Goal: Feedback & Contribution: Submit feedback/report problem

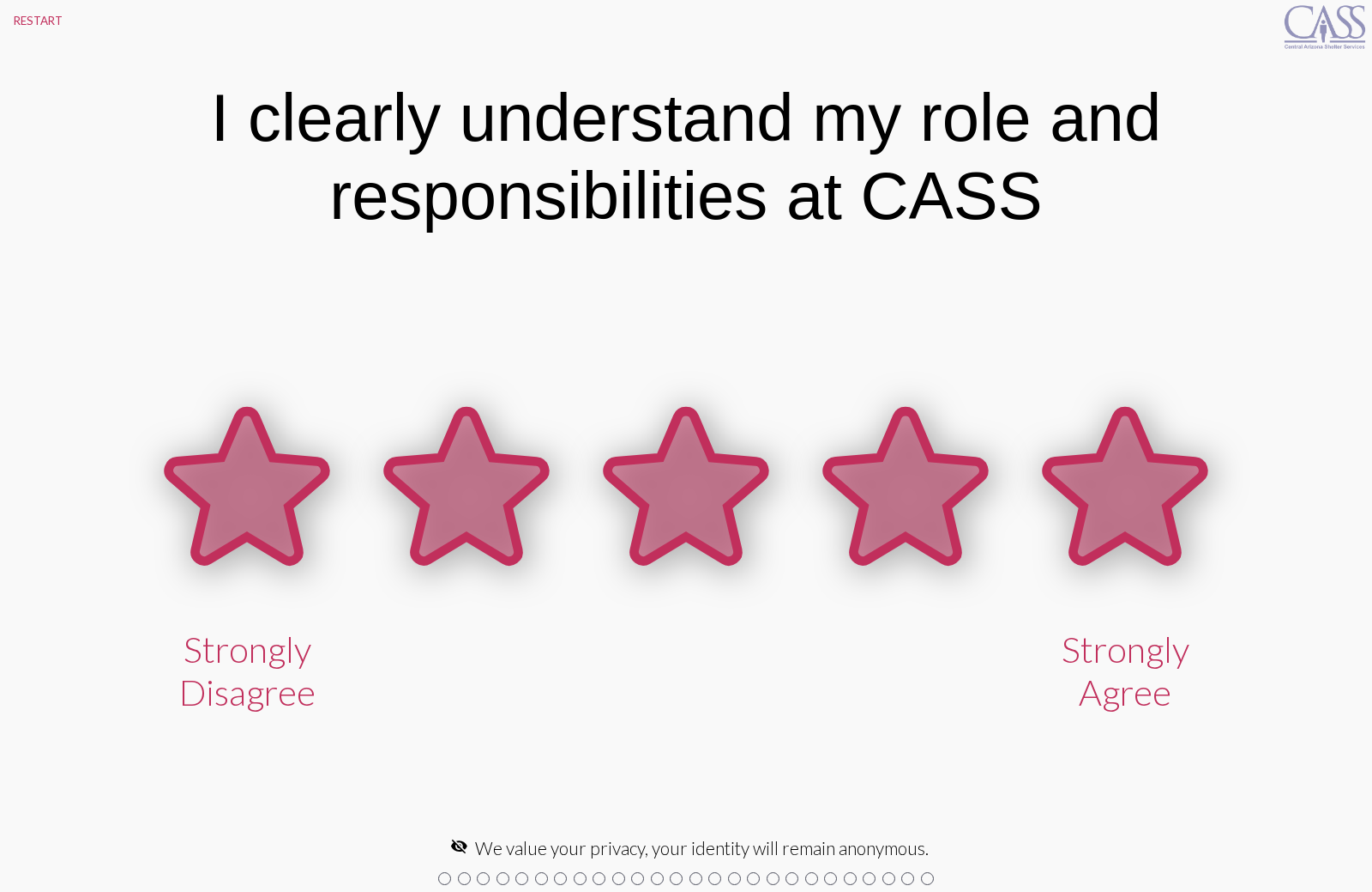
click at [1126, 519] on icon at bounding box center [1126, 485] width 157 height 149
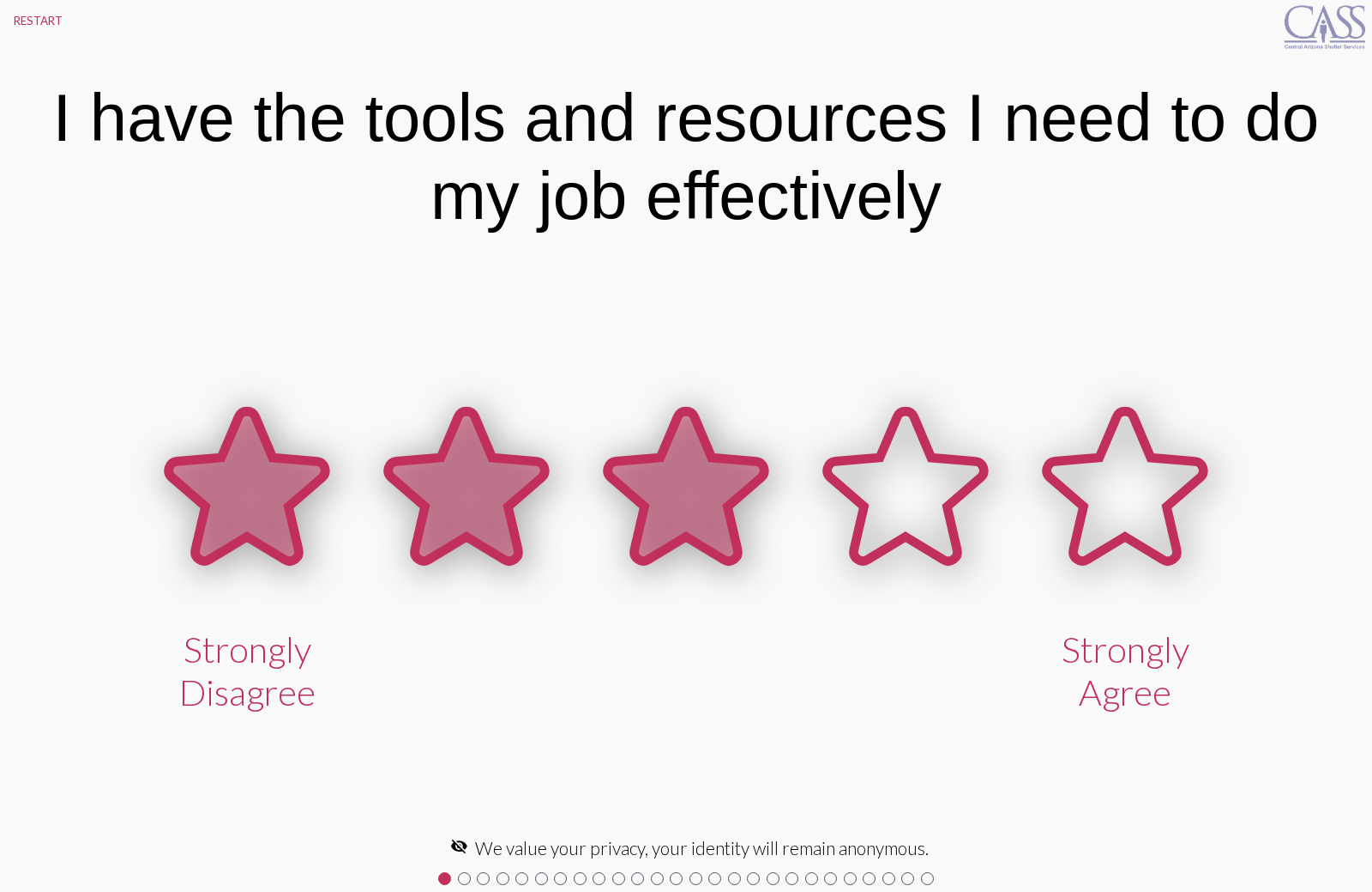
click at [704, 528] on icon at bounding box center [686, 485] width 157 height 149
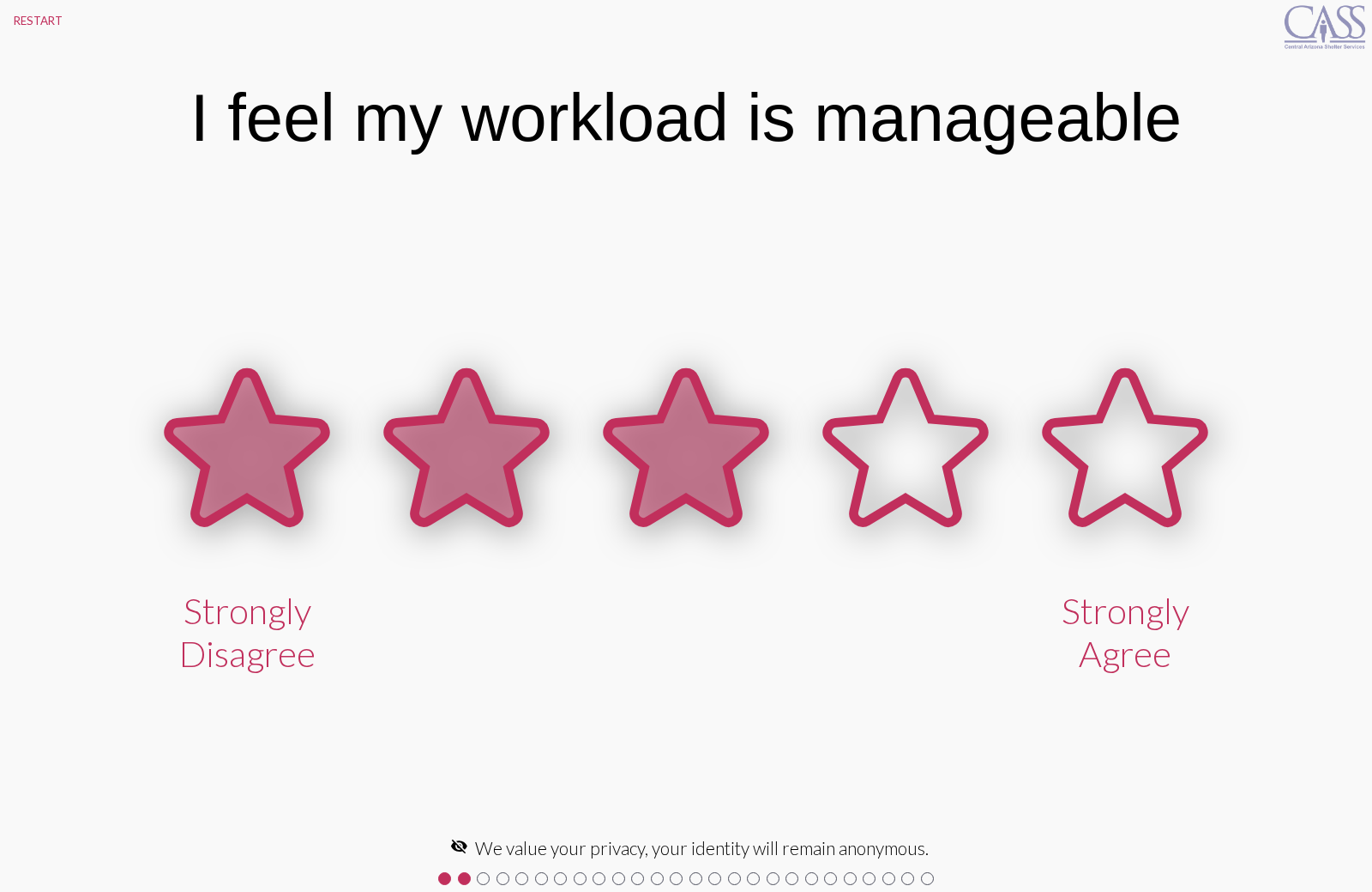
click at [637, 488] on icon at bounding box center [686, 446] width 157 height 149
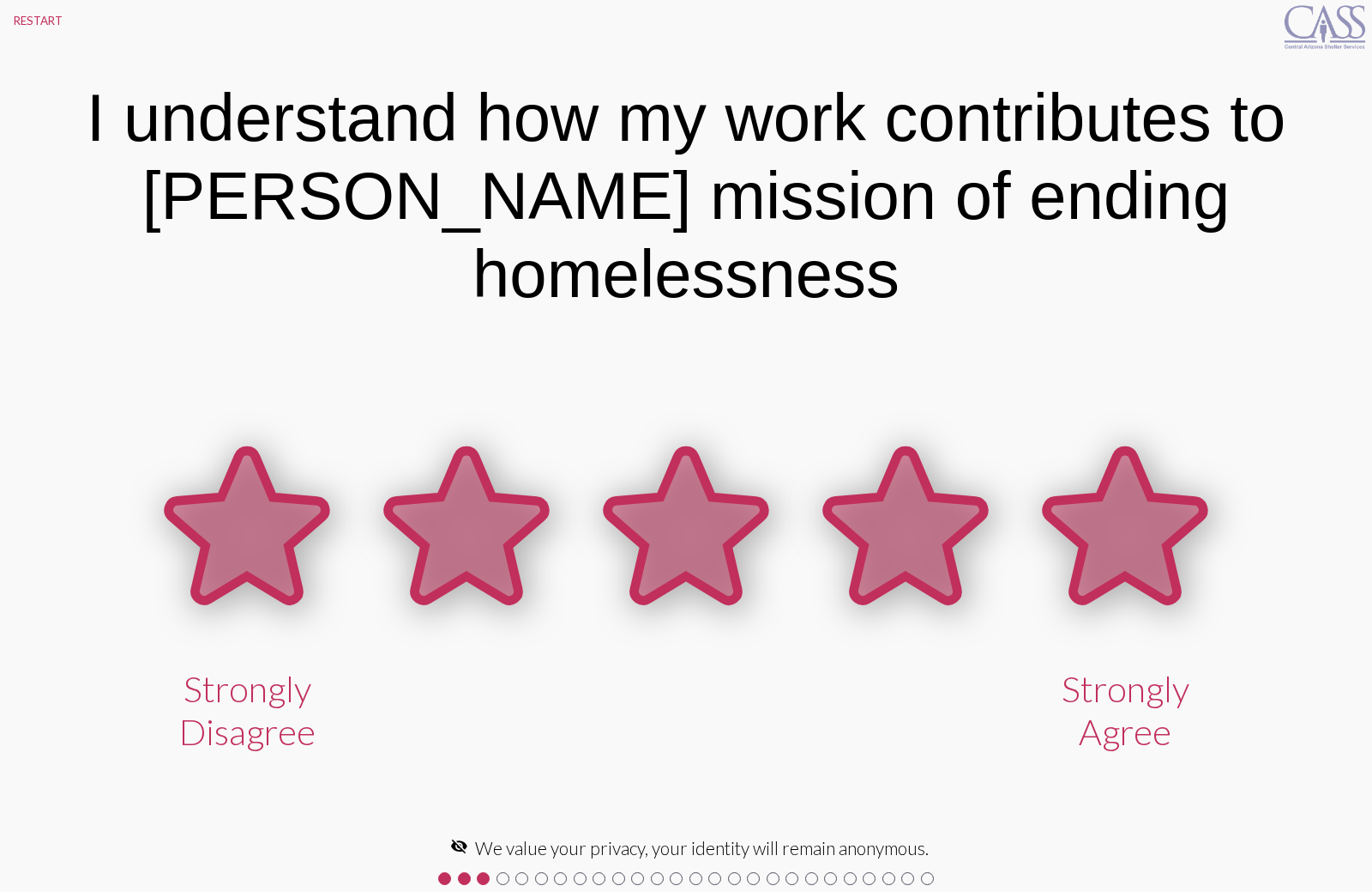
click at [1115, 531] on icon at bounding box center [1126, 525] width 157 height 149
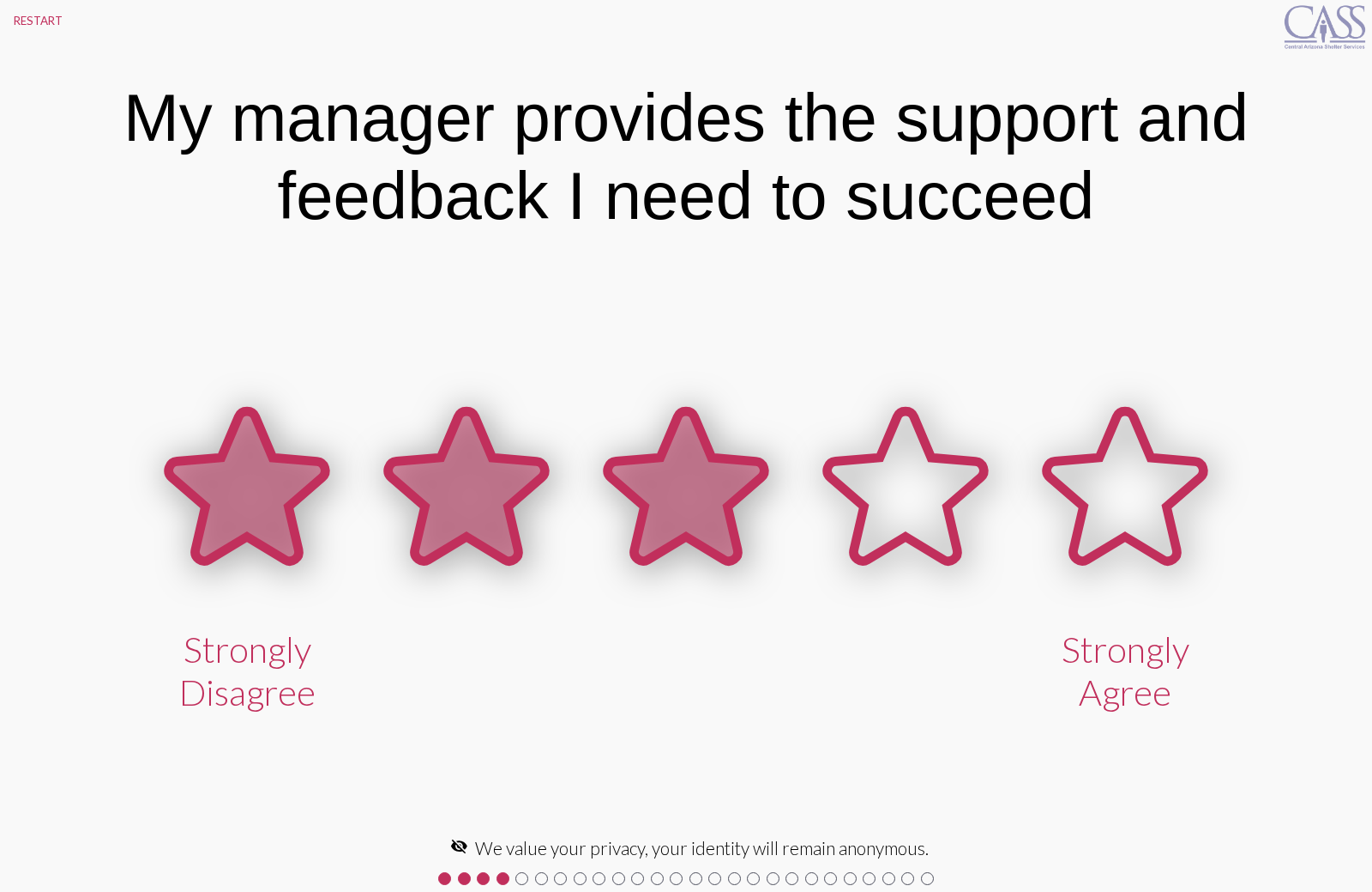
click at [701, 528] on icon at bounding box center [686, 485] width 157 height 149
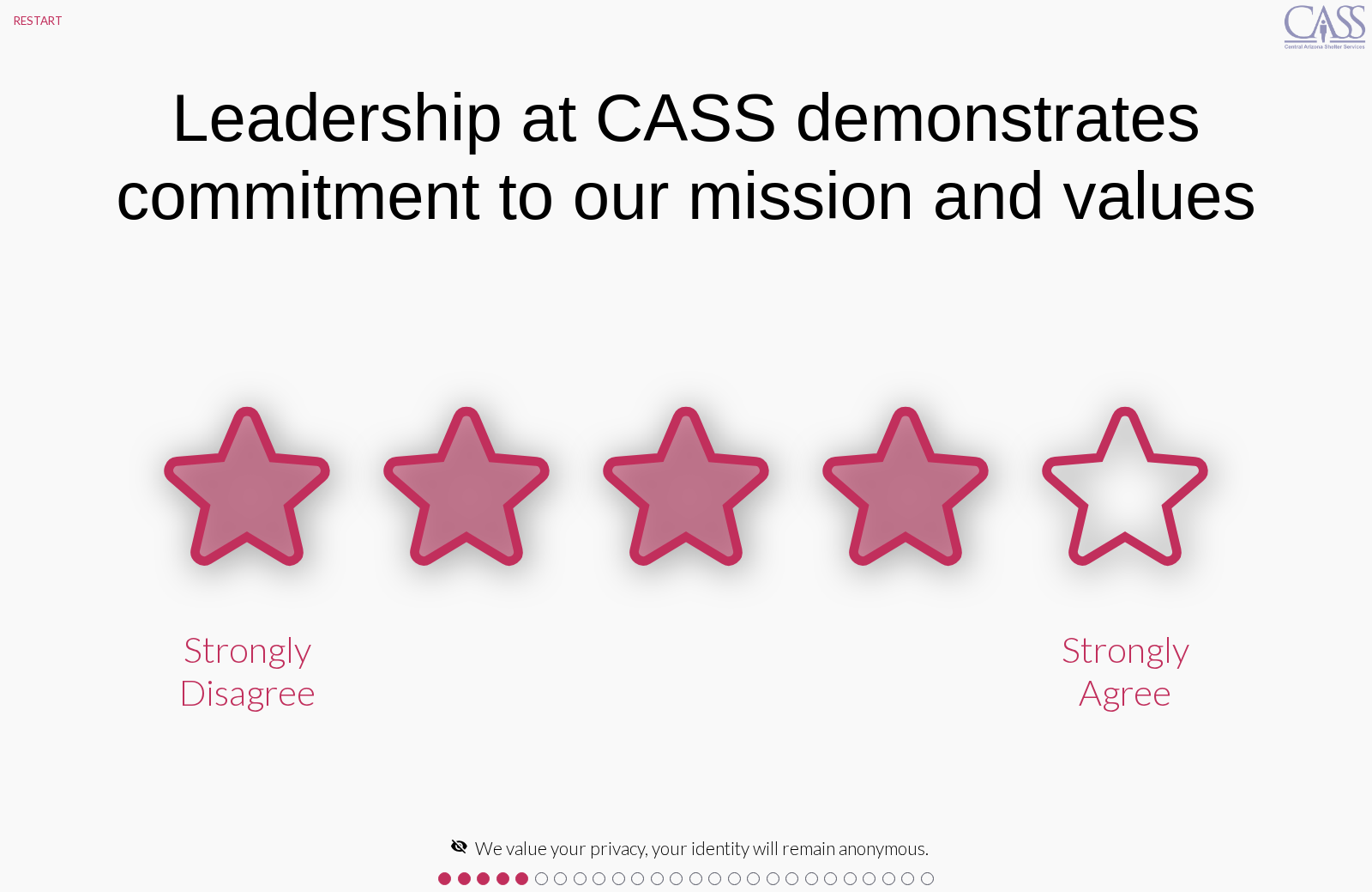
click at [947, 523] on icon at bounding box center [907, 485] width 157 height 149
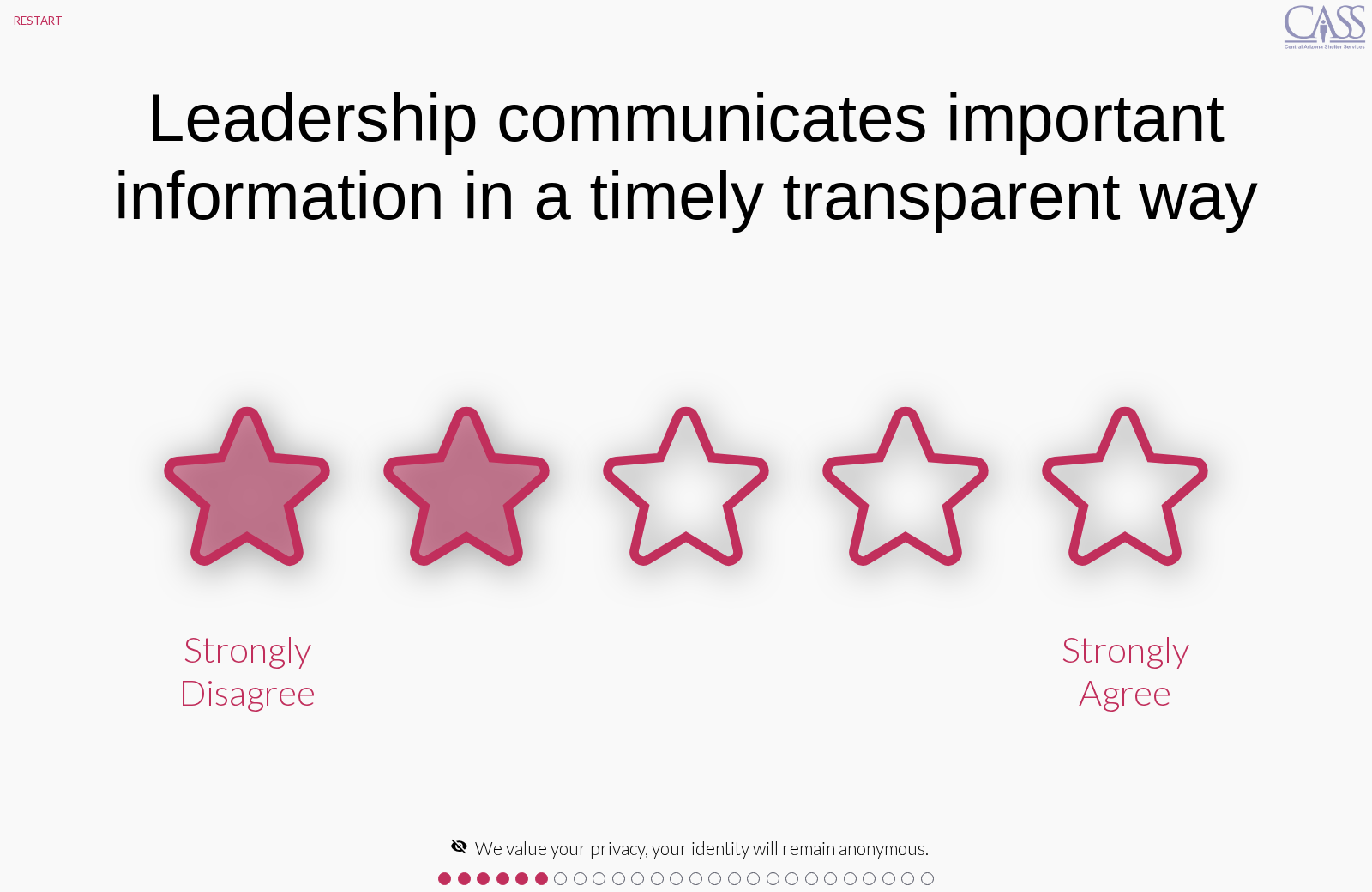
click at [484, 523] on icon at bounding box center [467, 485] width 157 height 149
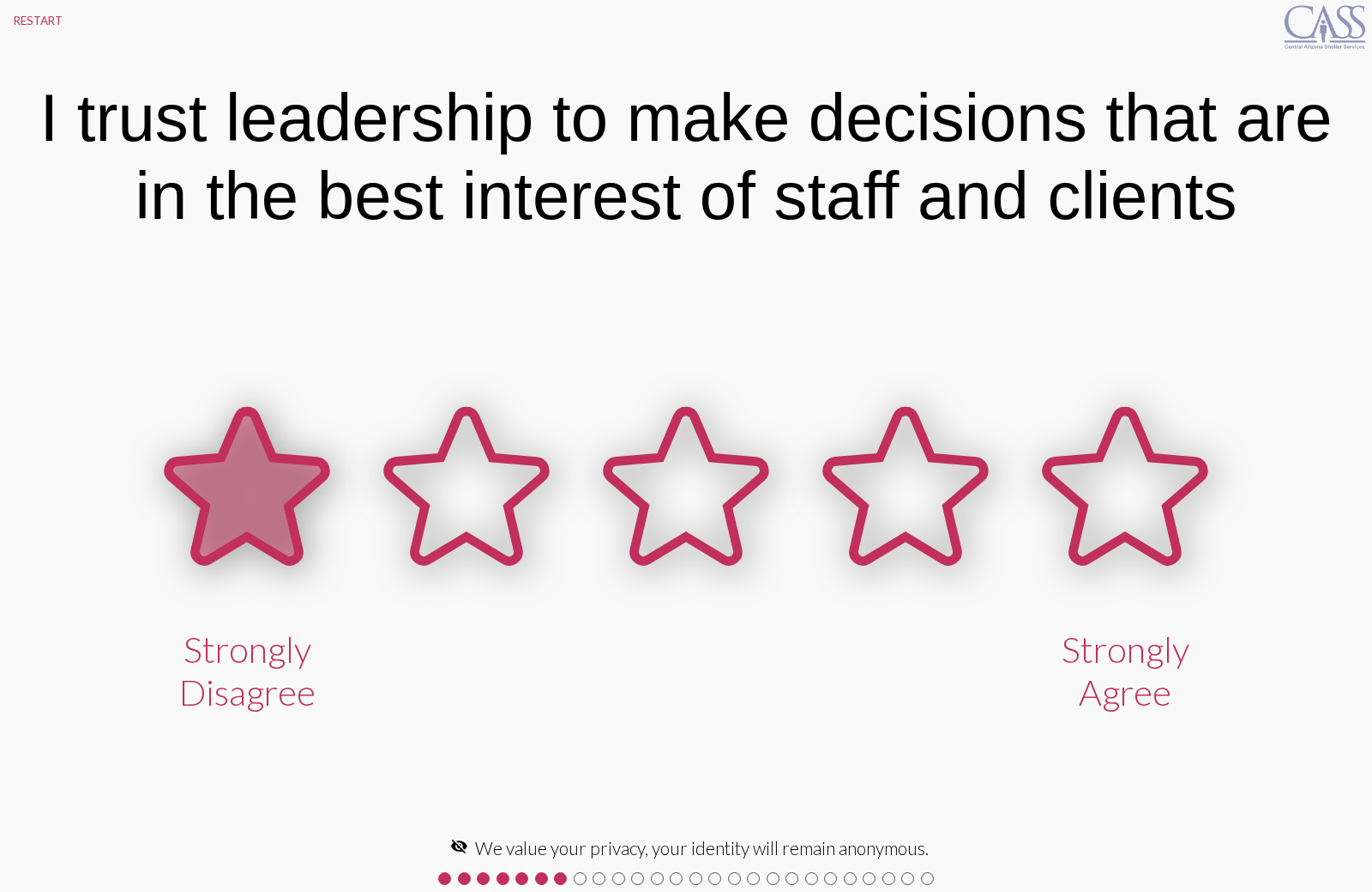
click at [276, 508] on icon at bounding box center [247, 485] width 157 height 149
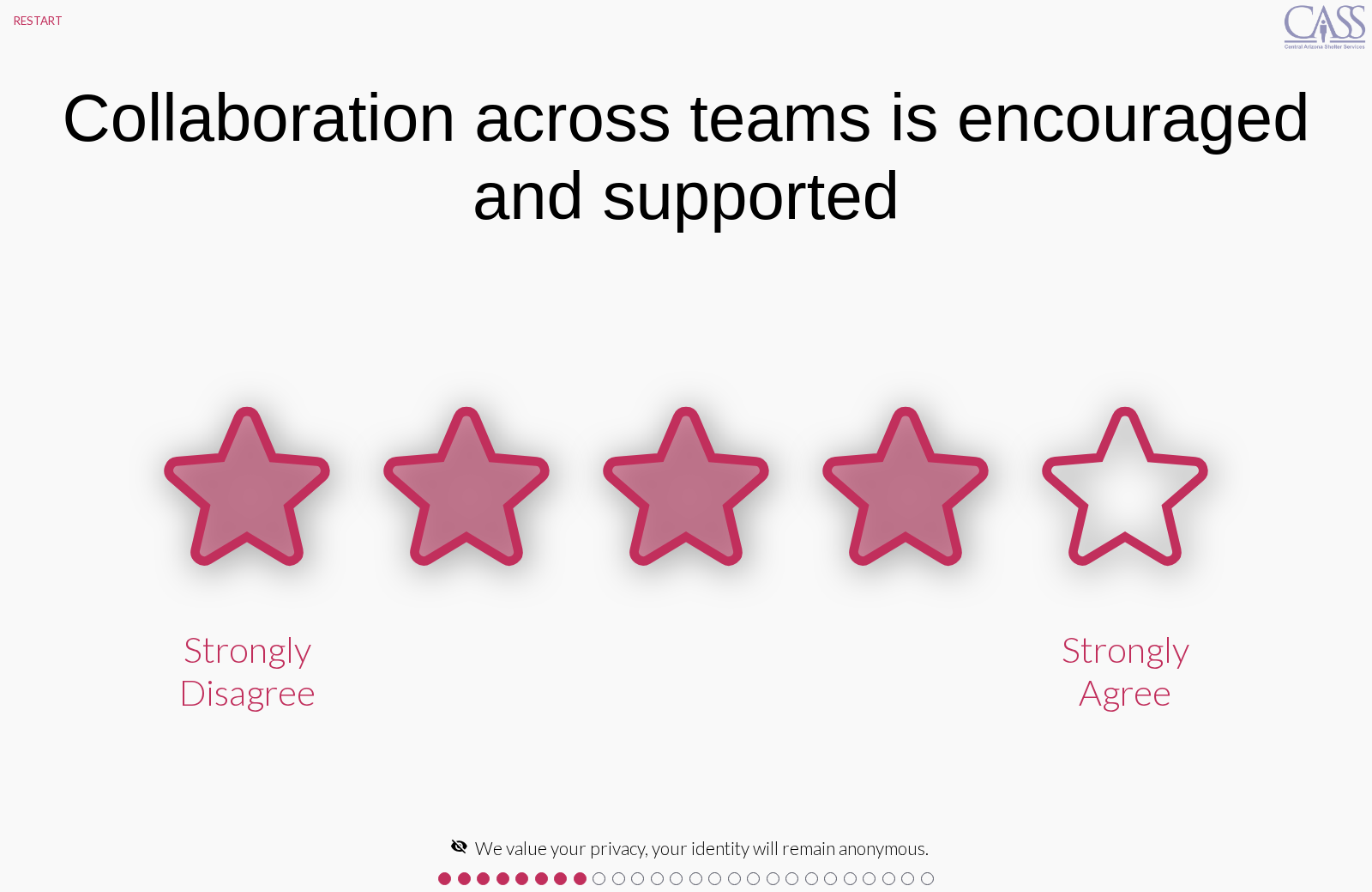
click at [954, 524] on icon at bounding box center [907, 485] width 157 height 149
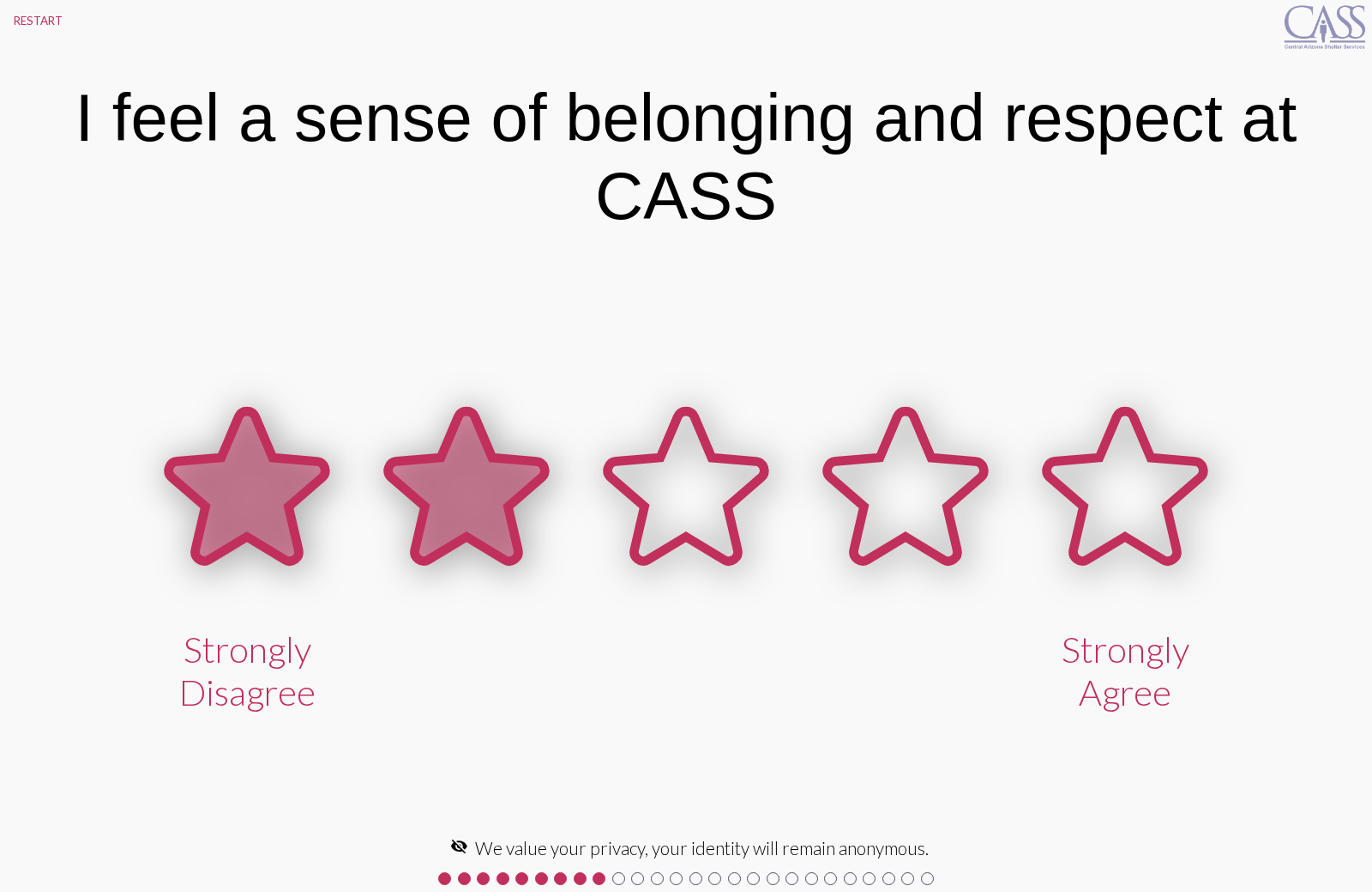
click at [493, 502] on icon at bounding box center [467, 485] width 157 height 149
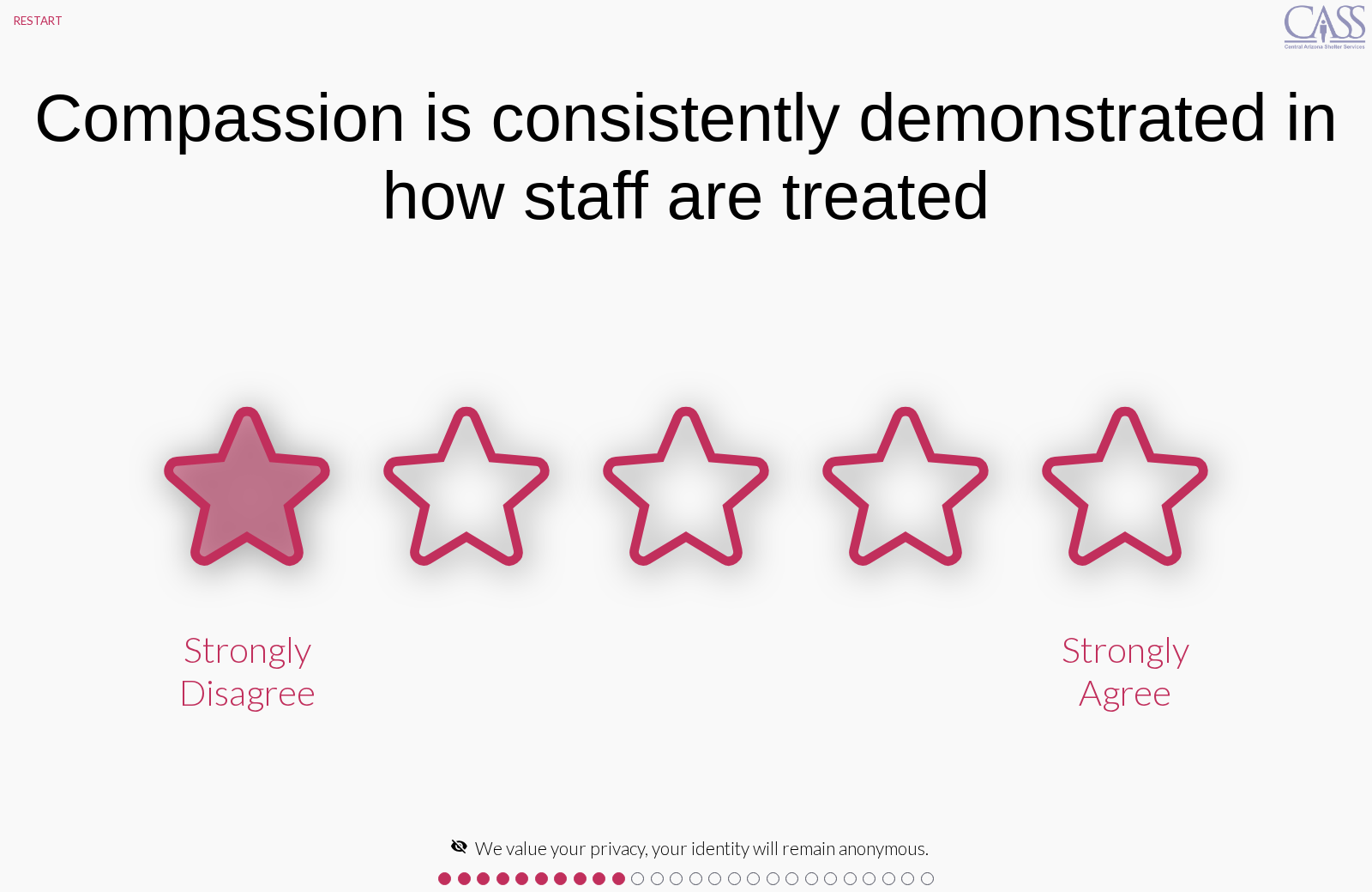
click at [298, 514] on icon at bounding box center [247, 488] width 219 height 219
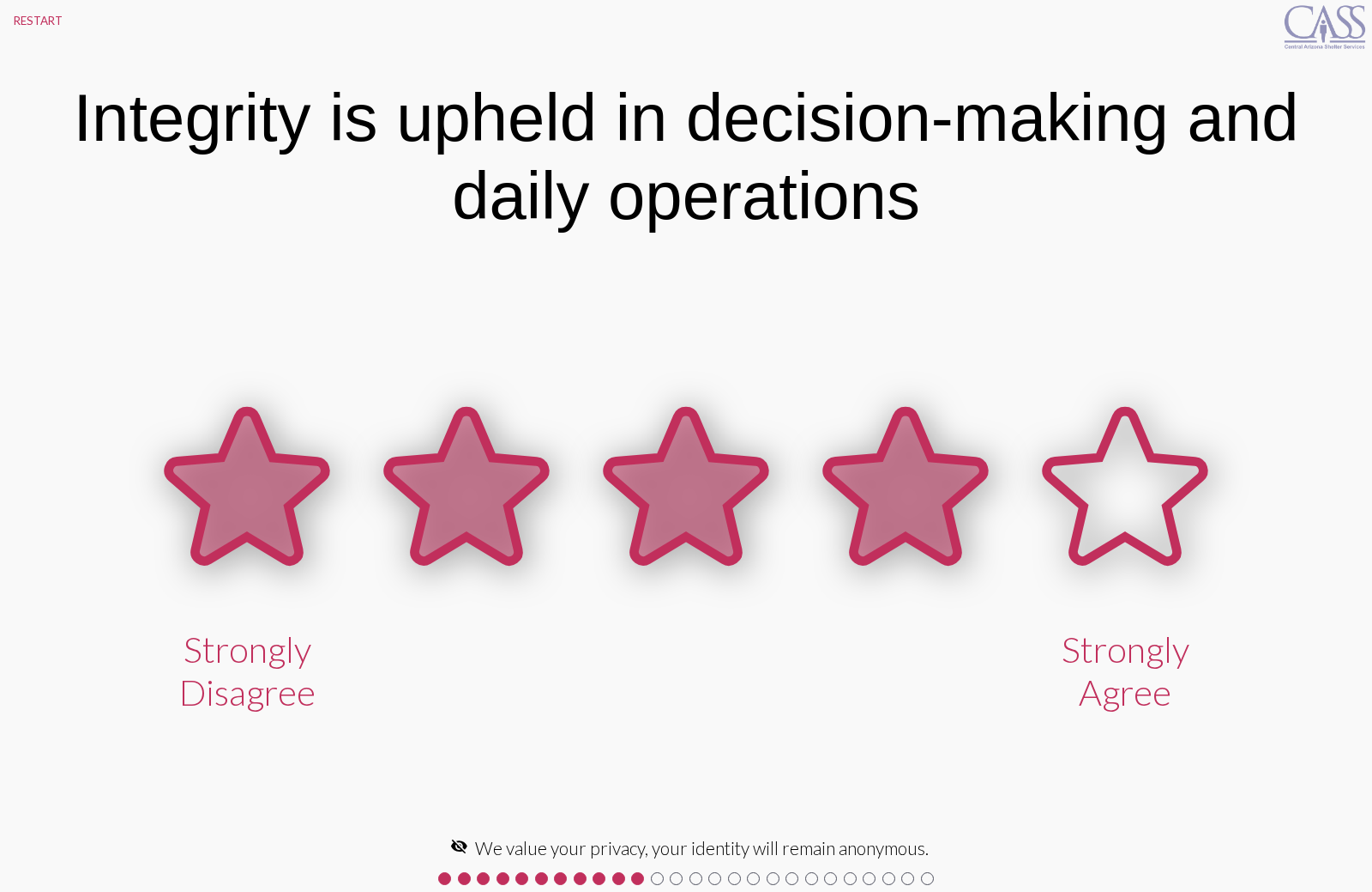
click at [896, 495] on icon at bounding box center [907, 485] width 157 height 149
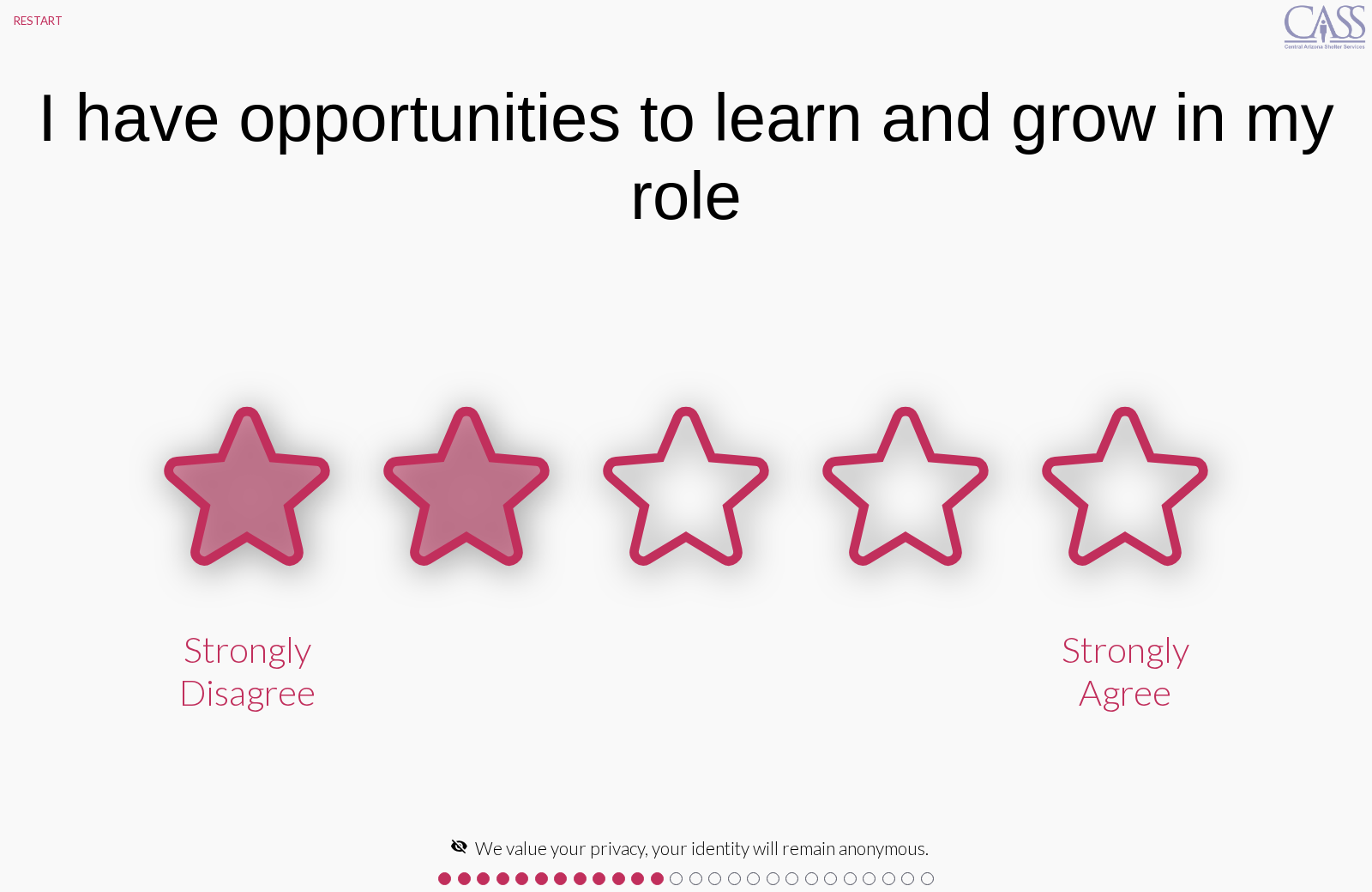
click at [469, 495] on icon at bounding box center [467, 485] width 157 height 149
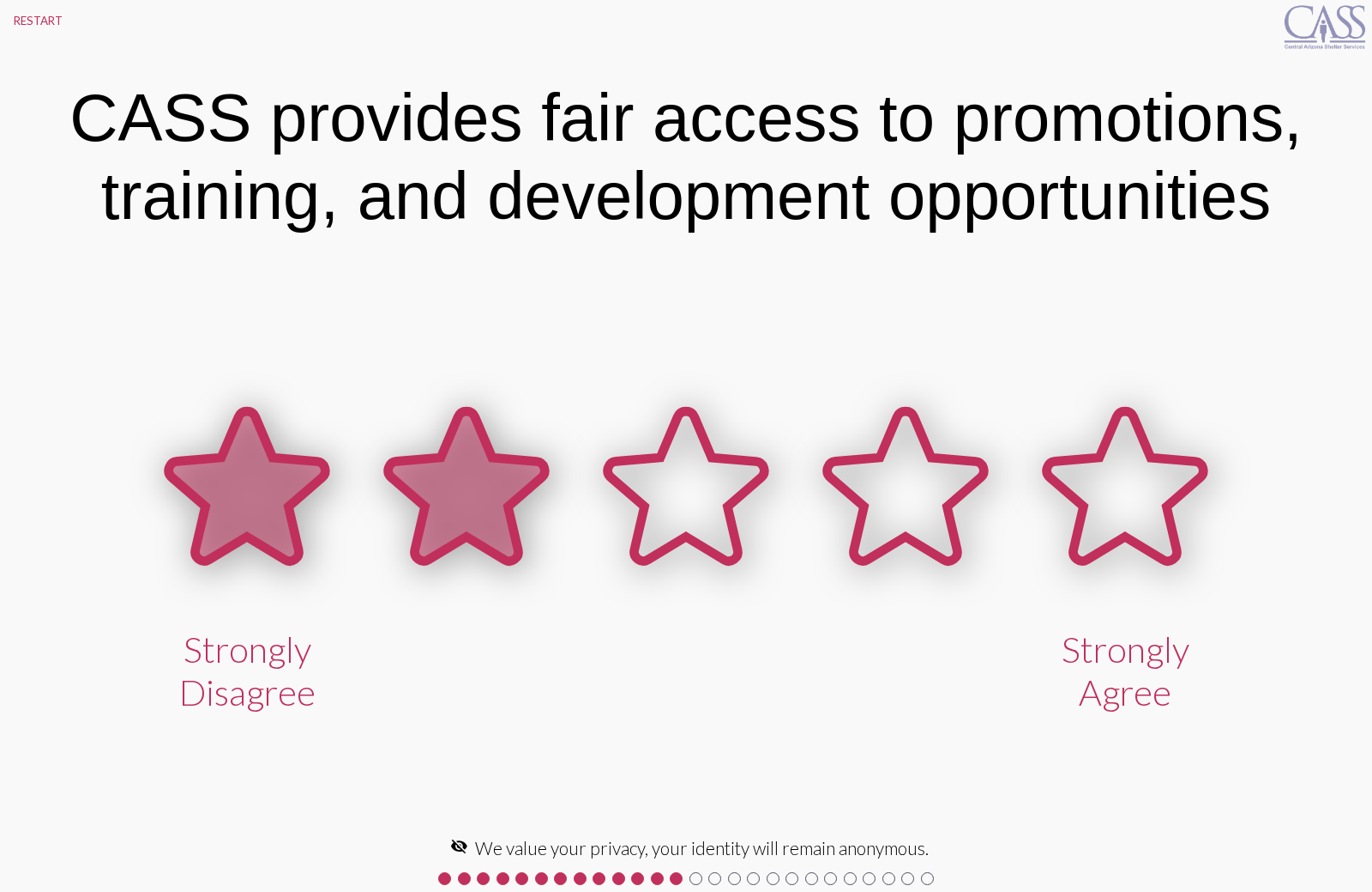
click at [463, 505] on icon at bounding box center [467, 485] width 157 height 149
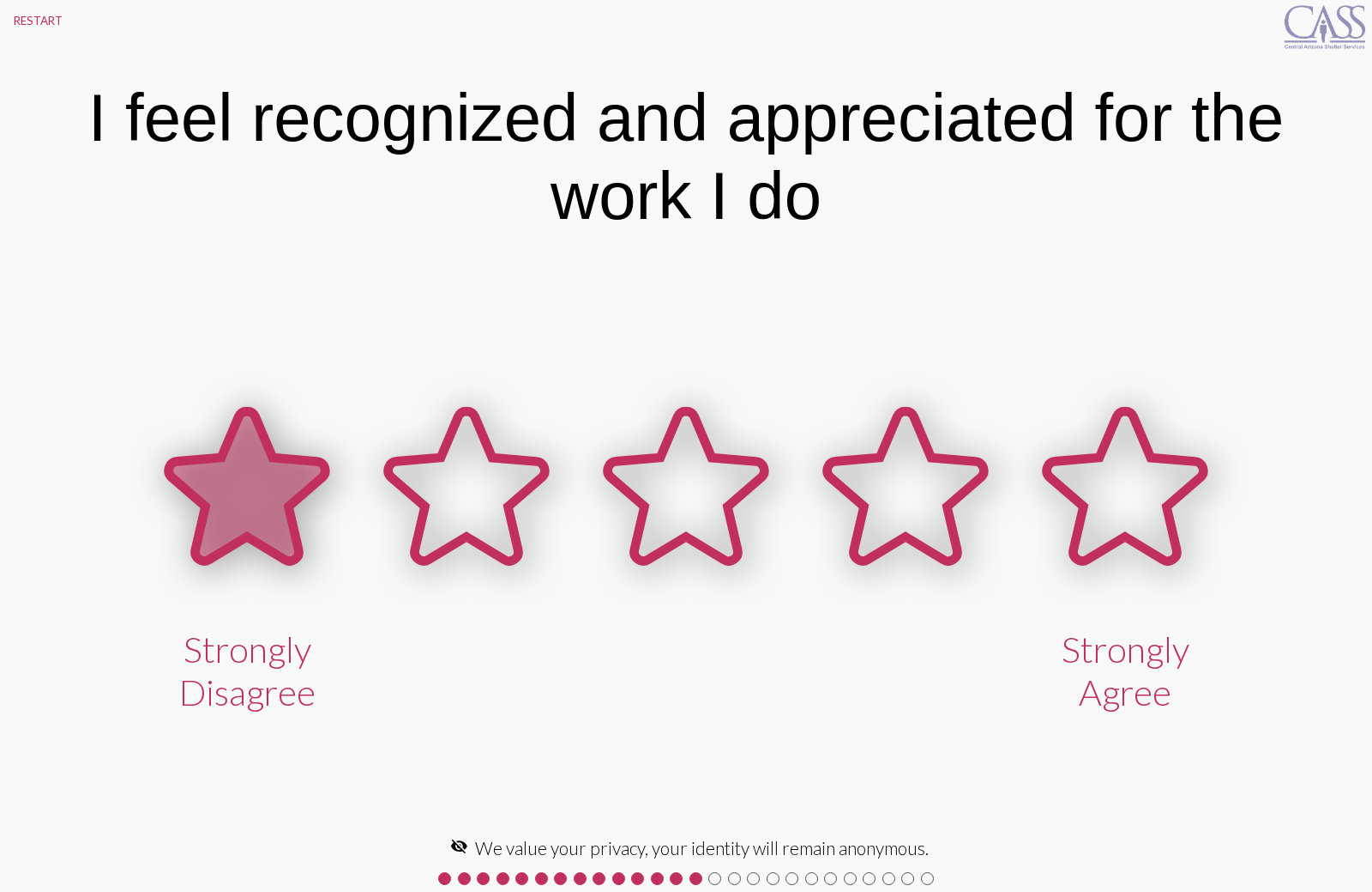
click at [239, 504] on icon at bounding box center [247, 485] width 157 height 149
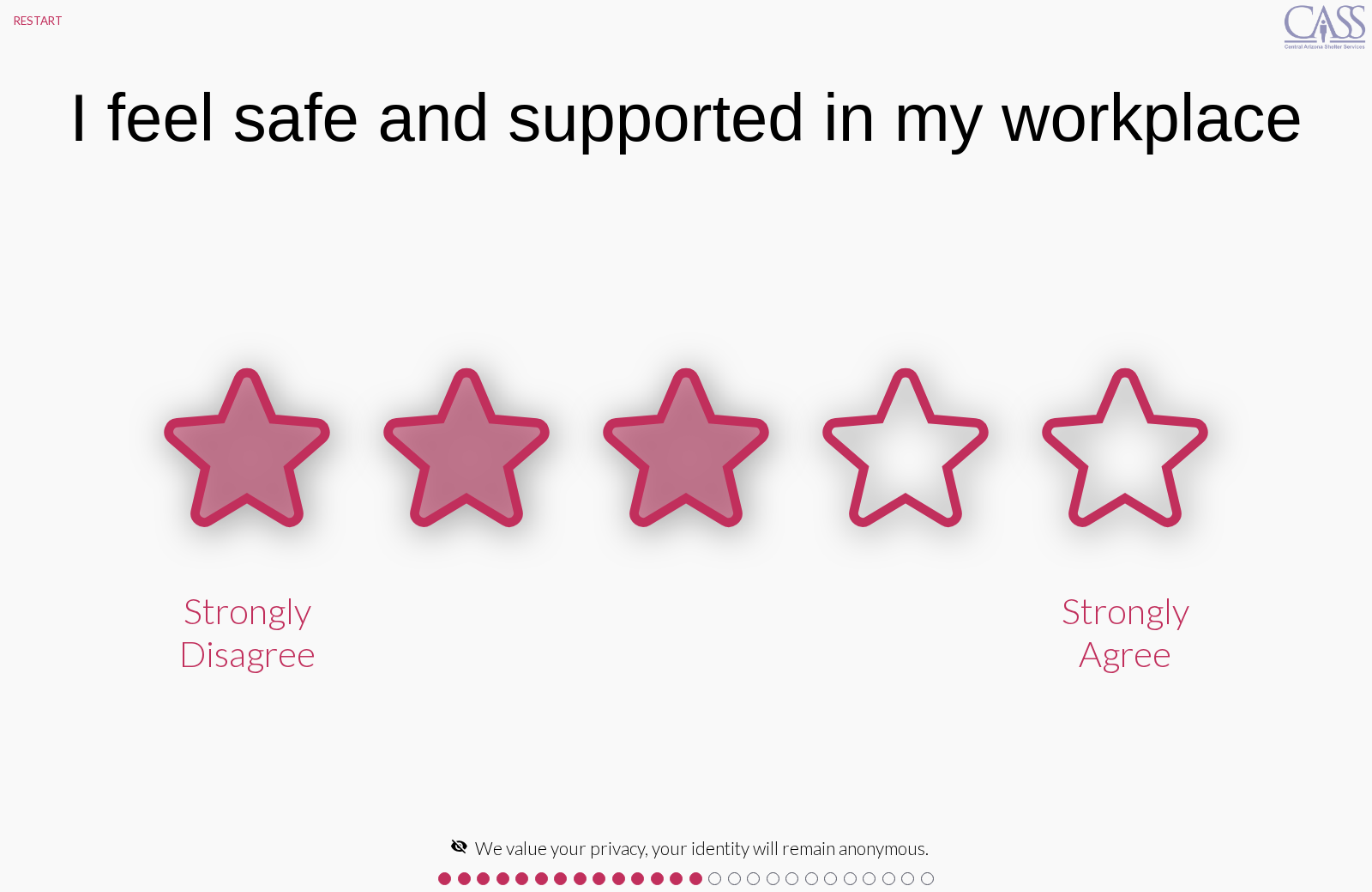
click at [657, 474] on icon at bounding box center [686, 446] width 157 height 149
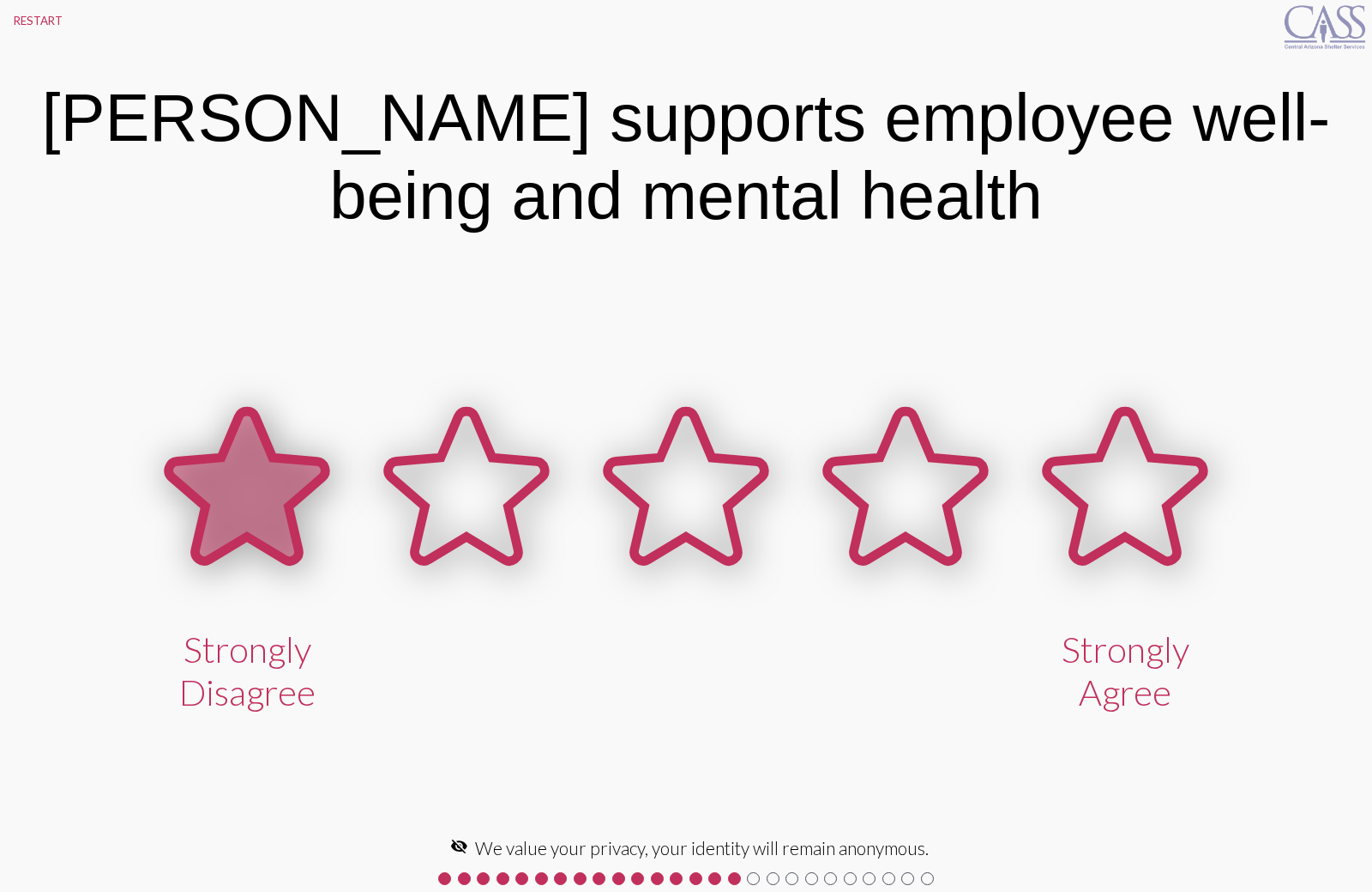
click at [258, 485] on icon at bounding box center [247, 485] width 157 height 149
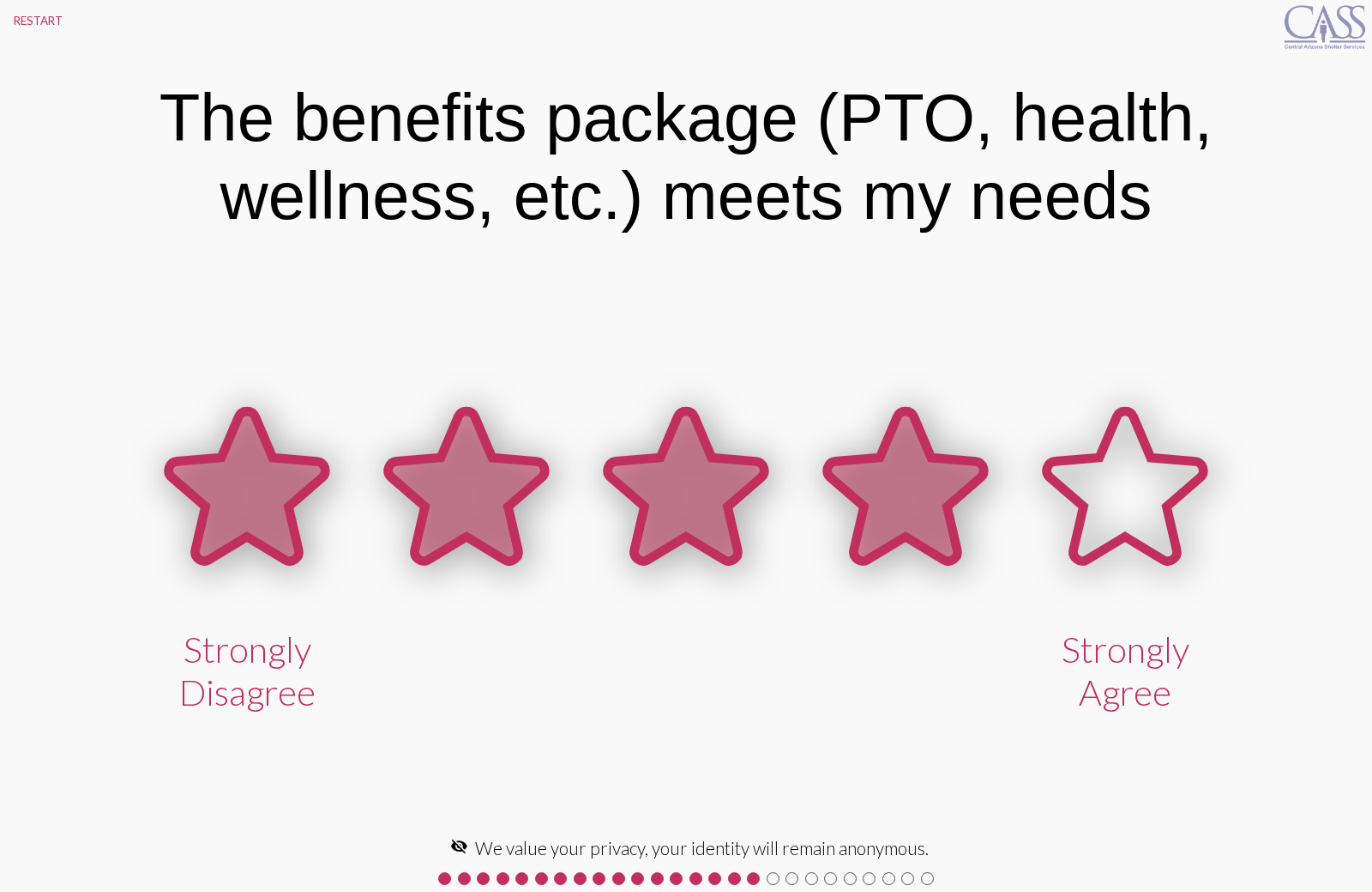
click at [911, 535] on icon at bounding box center [907, 485] width 157 height 149
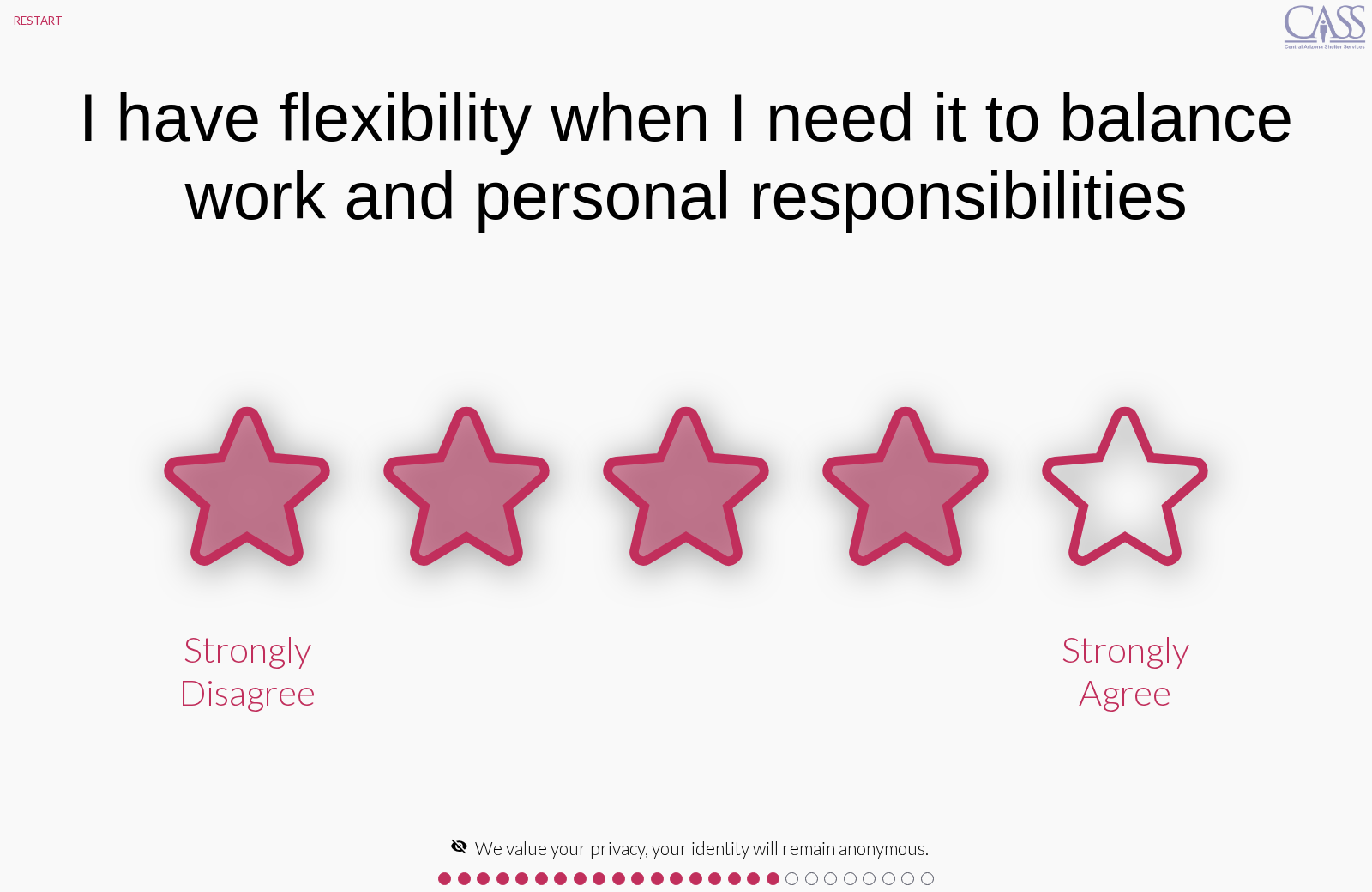
click at [889, 515] on icon at bounding box center [907, 485] width 157 height 149
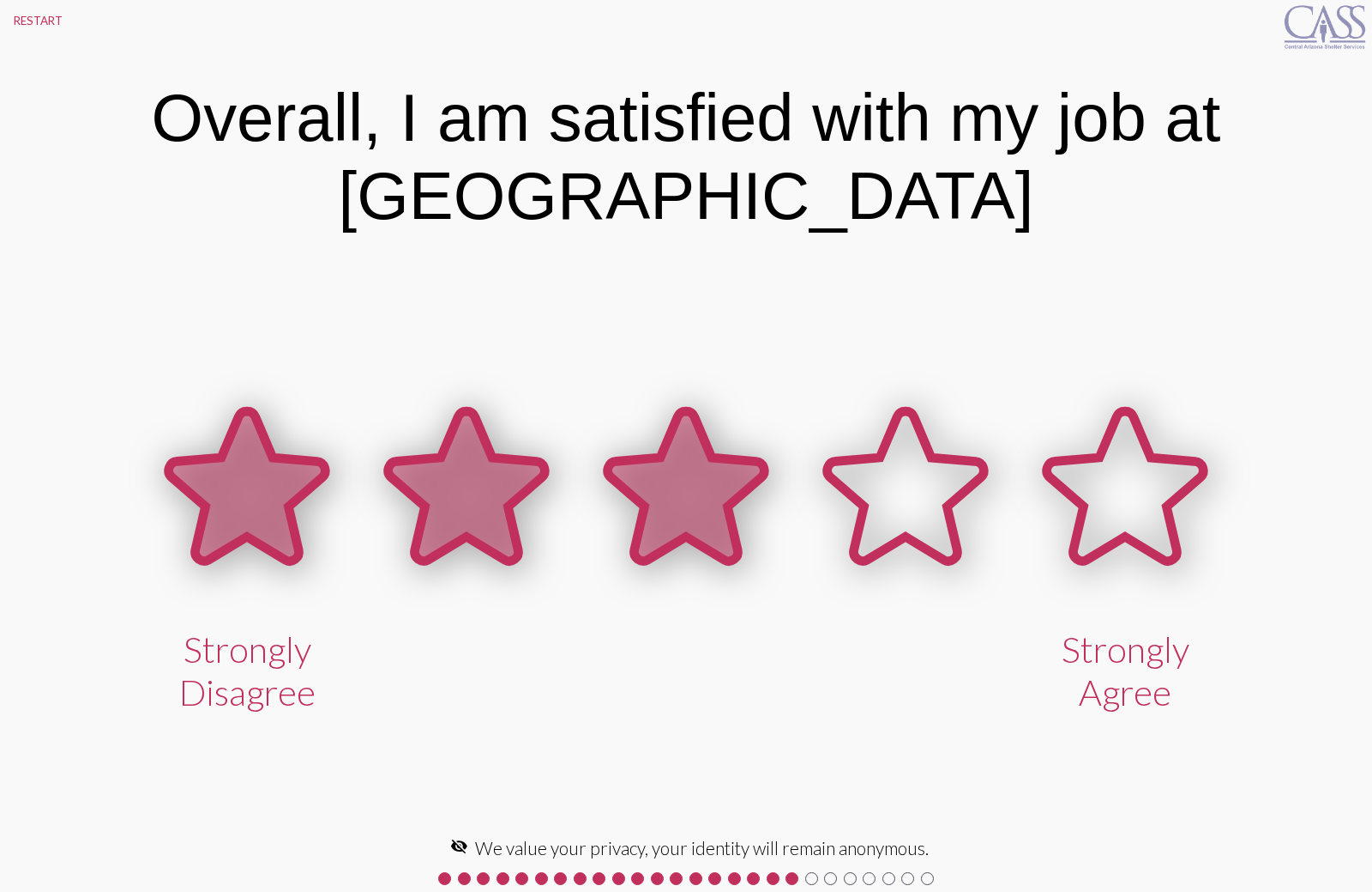
click at [688, 495] on icon at bounding box center [686, 485] width 157 height 149
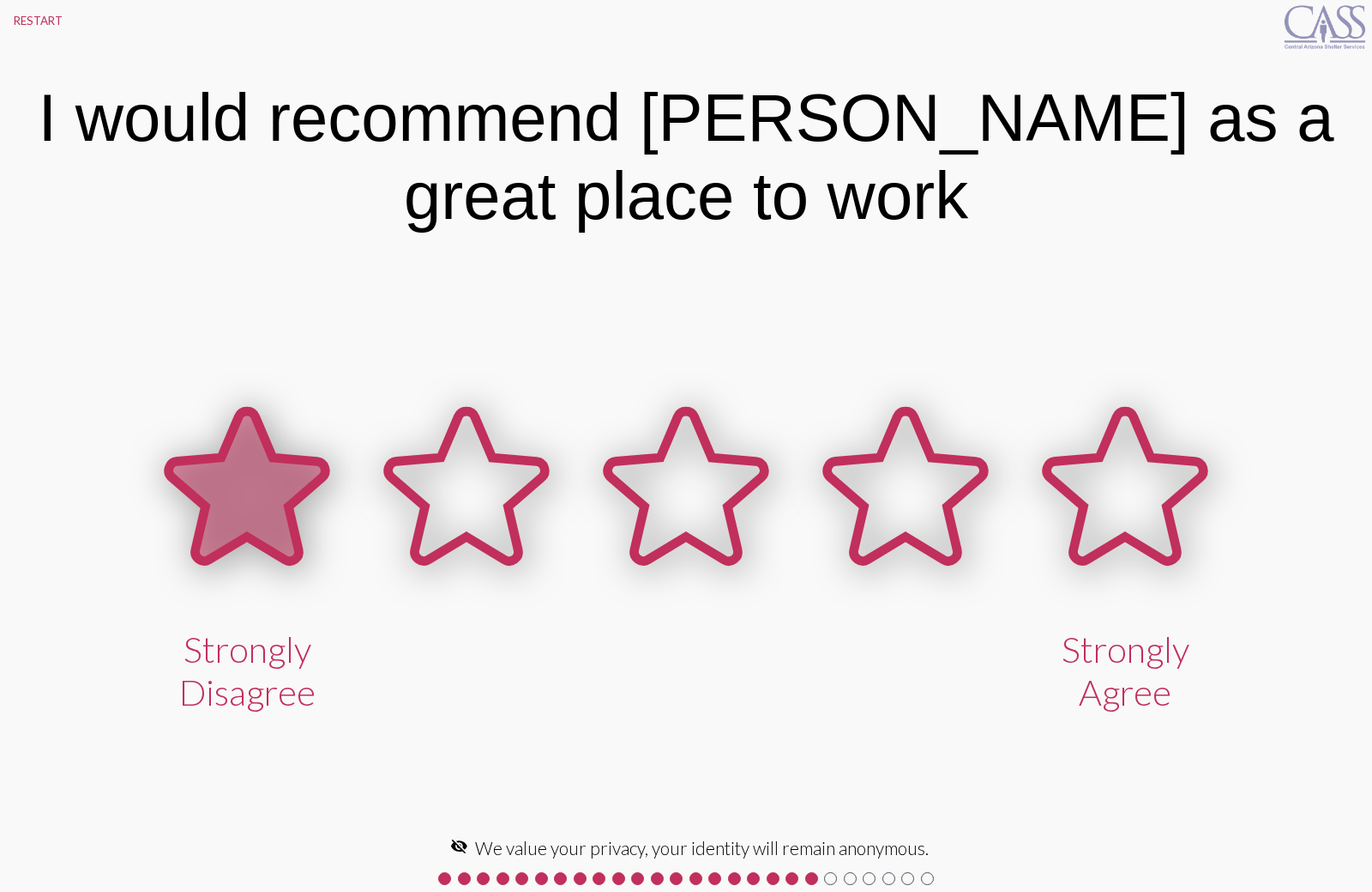
click at [278, 489] on icon at bounding box center [247, 485] width 157 height 149
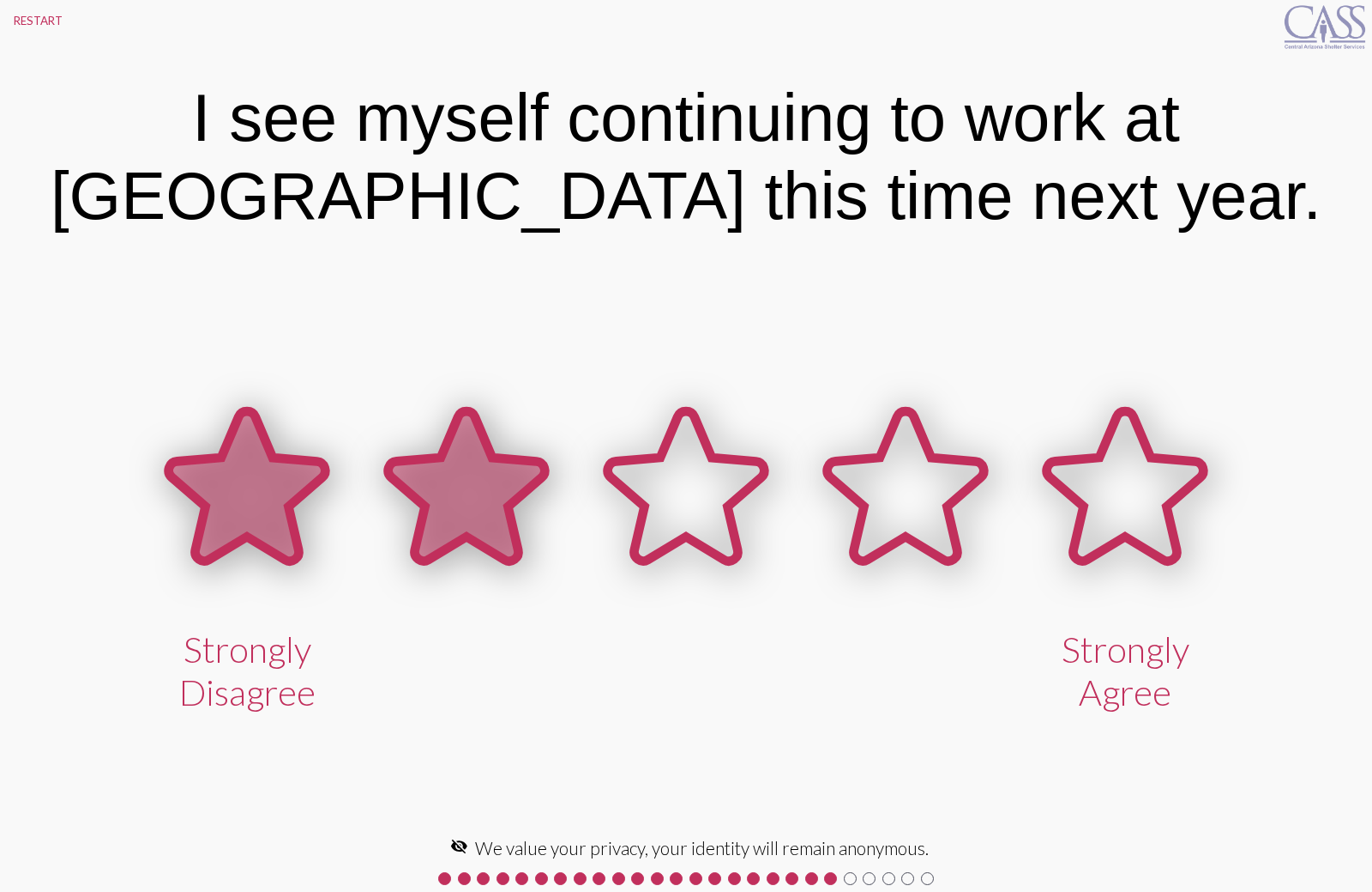
click at [506, 519] on icon at bounding box center [467, 485] width 157 height 149
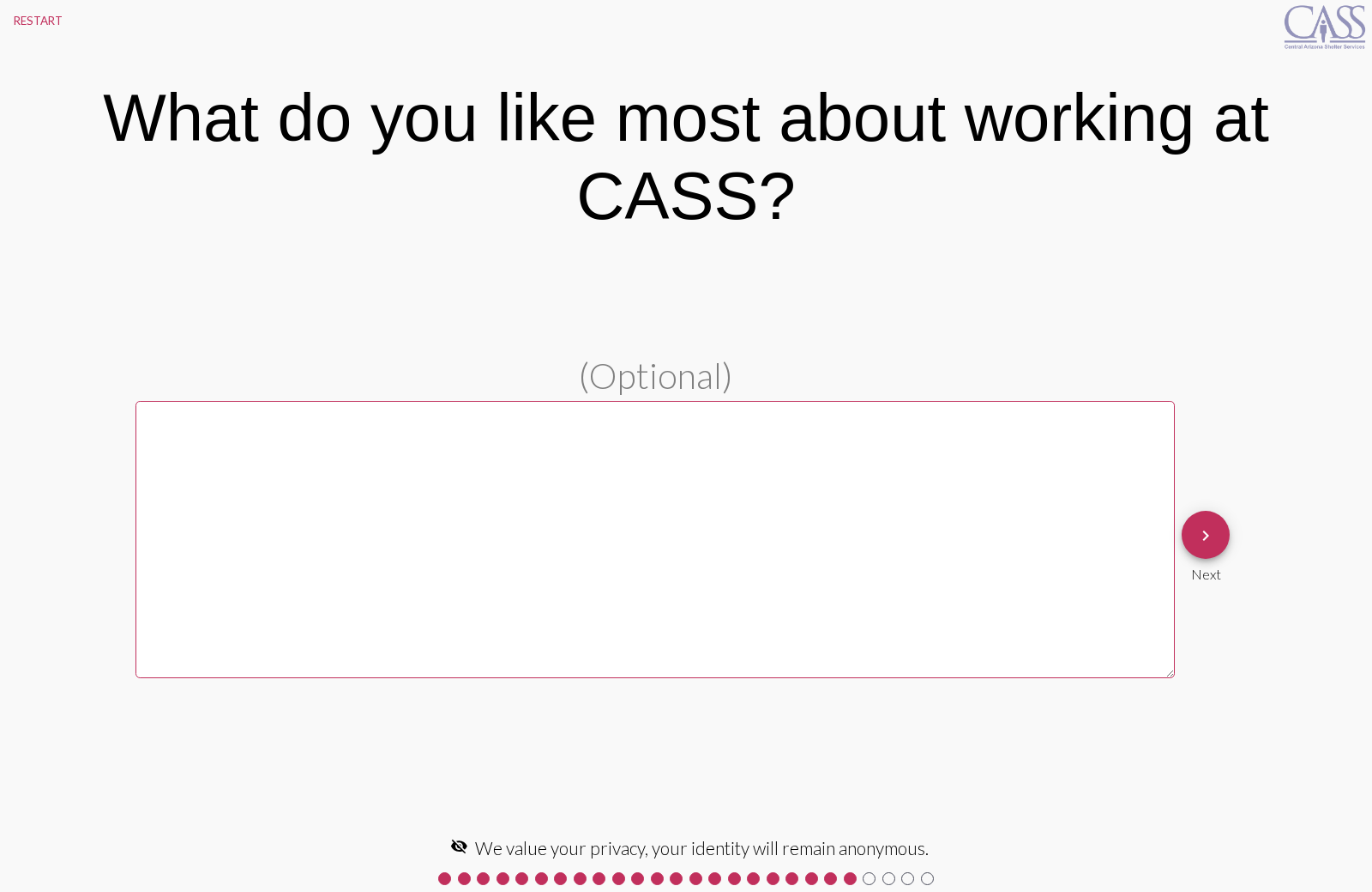
click at [642, 526] on textarea at bounding box center [656, 540] width 1040 height 278
click at [662, 482] on textarea at bounding box center [656, 540] width 1040 height 278
type textarea "not being micromanaged"
click at [1187, 540] on button "keyboard_arrow_right" at bounding box center [1205, 534] width 48 height 48
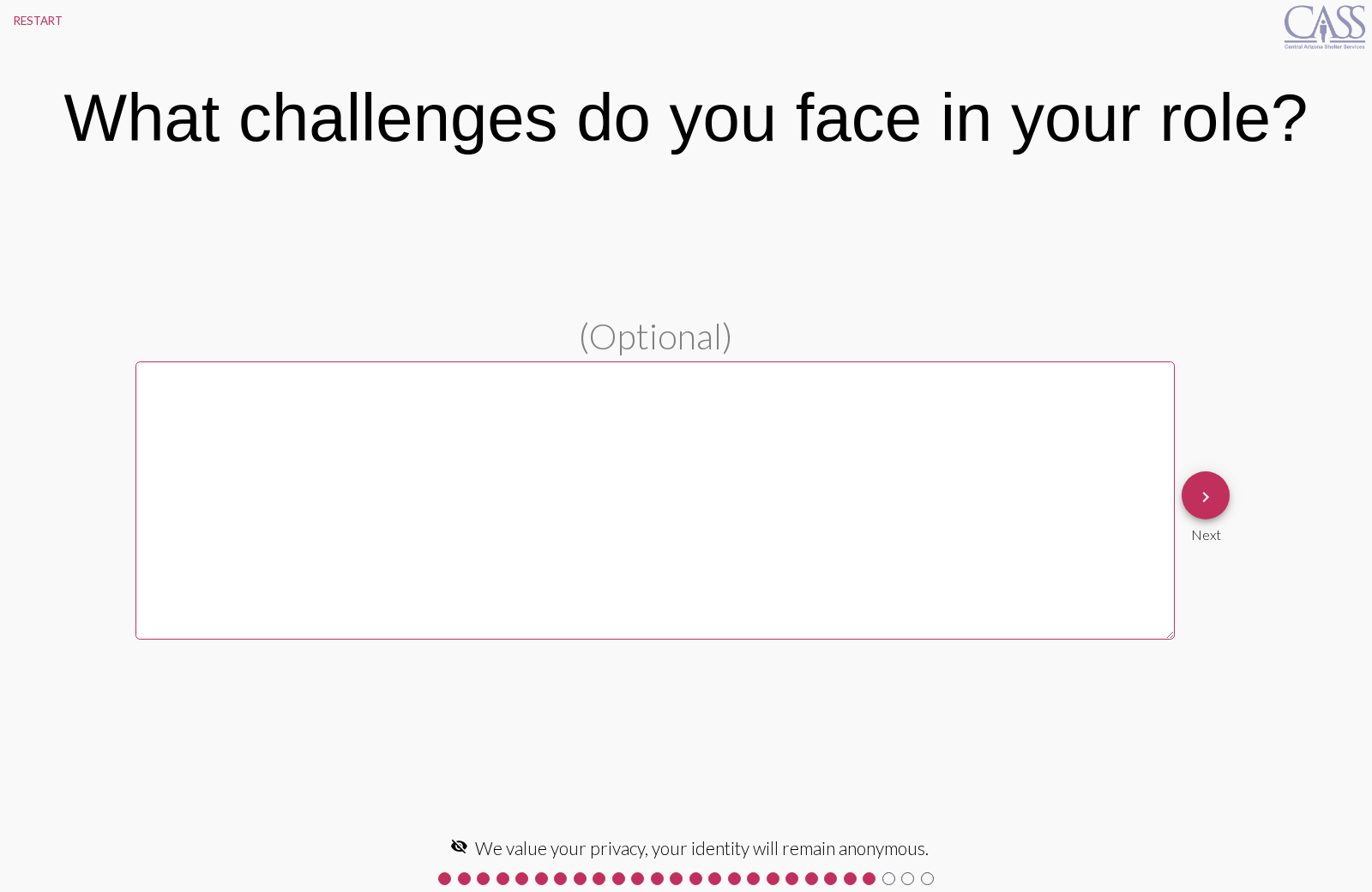
click at [392, 444] on textarea at bounding box center [656, 500] width 1040 height 278
type textarea "l"
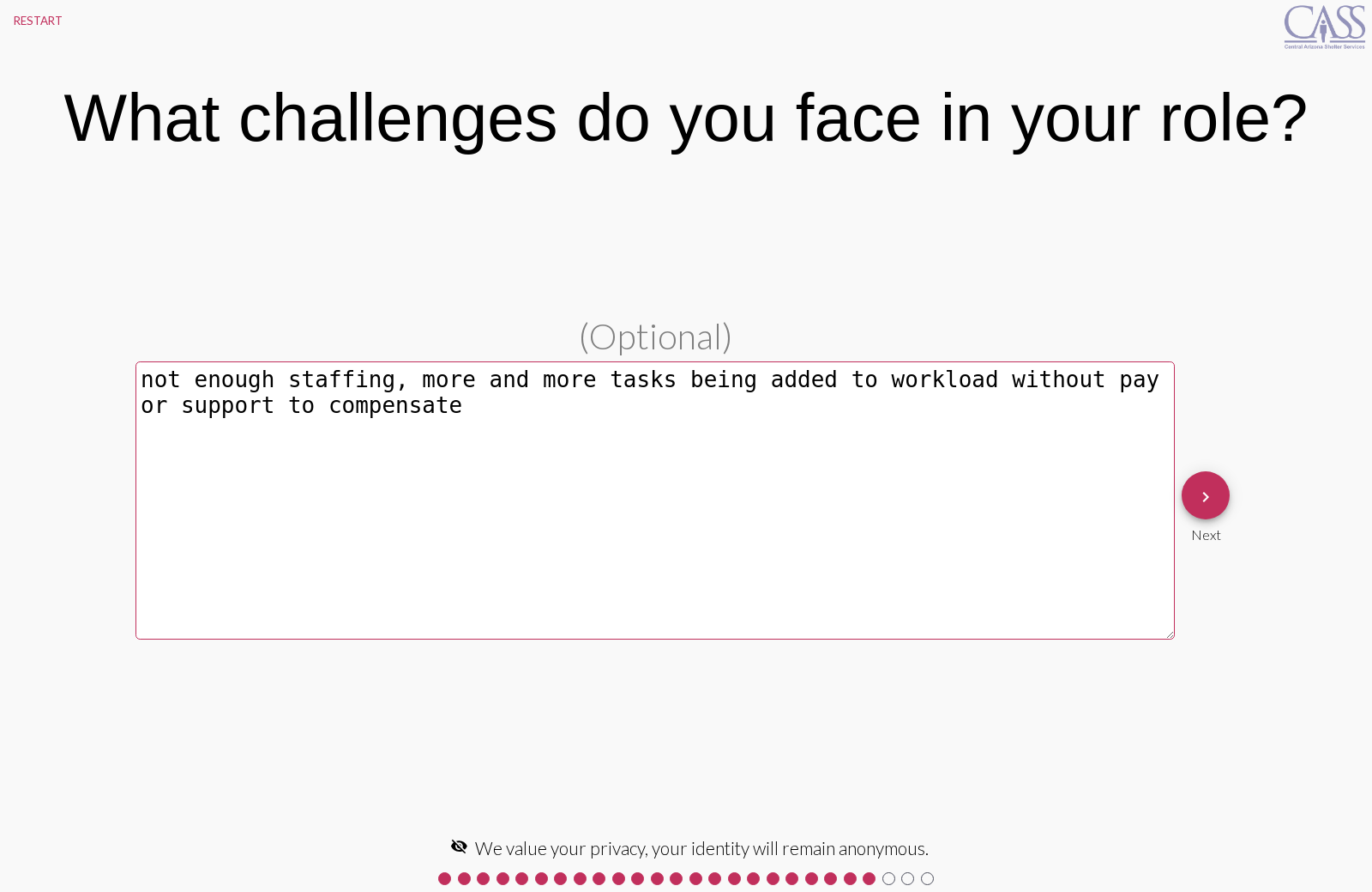
type textarea "not enough staffing, more and more tasks being added to workload without pay or…"
click at [1215, 495] on mat-icon "keyboard_arrow_right" at bounding box center [1206, 497] width 21 height 21
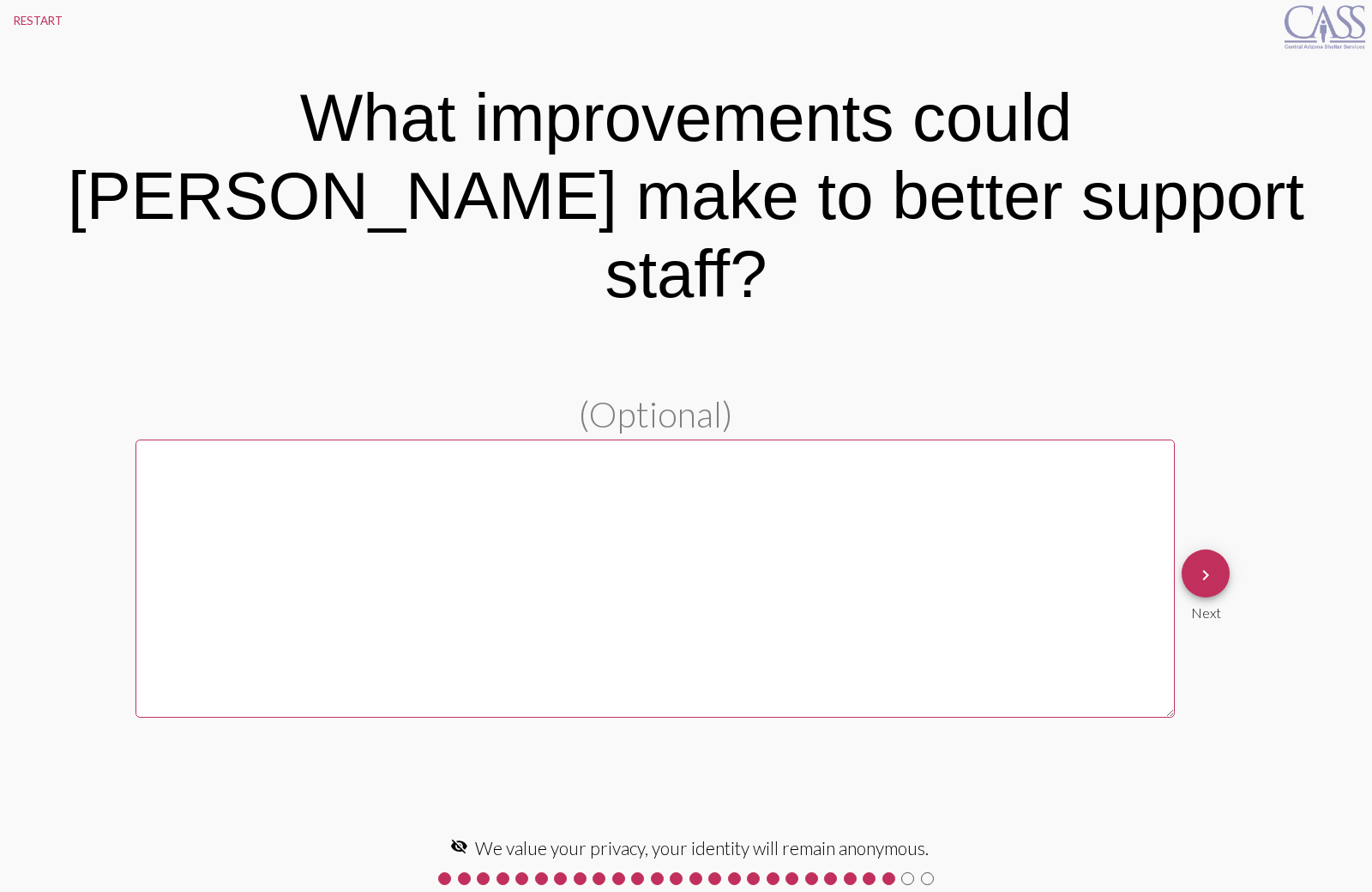
click at [618, 458] on textarea at bounding box center [656, 578] width 1040 height 278
type textarea "r"
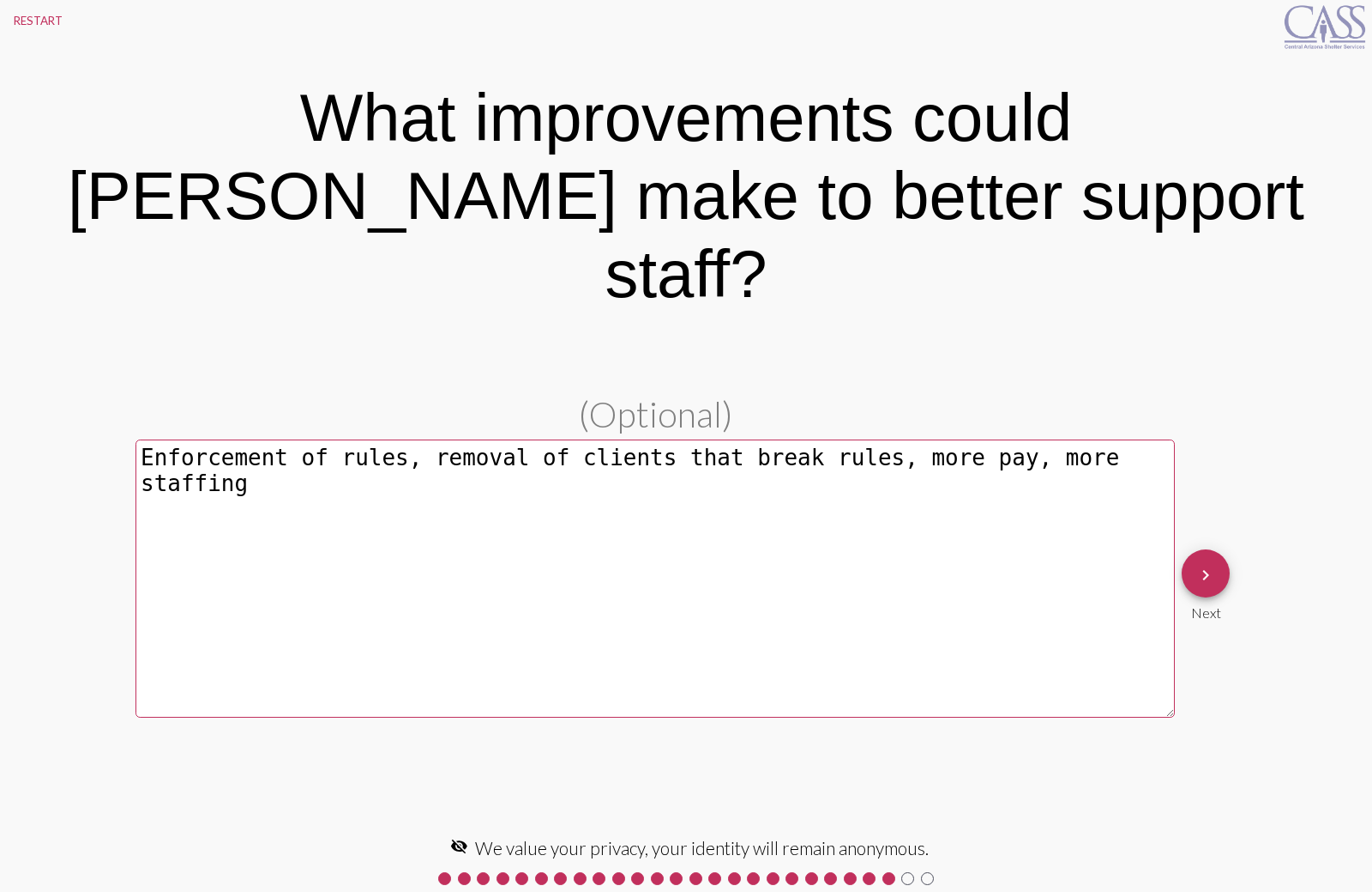
drag, startPoint x: 388, startPoint y: 423, endPoint x: 137, endPoint y: 427, distance: 251.0
click at [137, 439] on textarea "Enforcement of rules, removal of clients that break rules, more pay, more staff…" at bounding box center [656, 578] width 1040 height 278
type textarea "Enforcement of rules, removal of clients that break rules, more pay, more staff…"
click at [402, 450] on textarea "Enforcement of rules, removal of clients that break rules, more pay, more staff…" at bounding box center [656, 578] width 1040 height 278
click at [1201, 565] on mat-icon "keyboard_arrow_right" at bounding box center [1206, 575] width 21 height 21
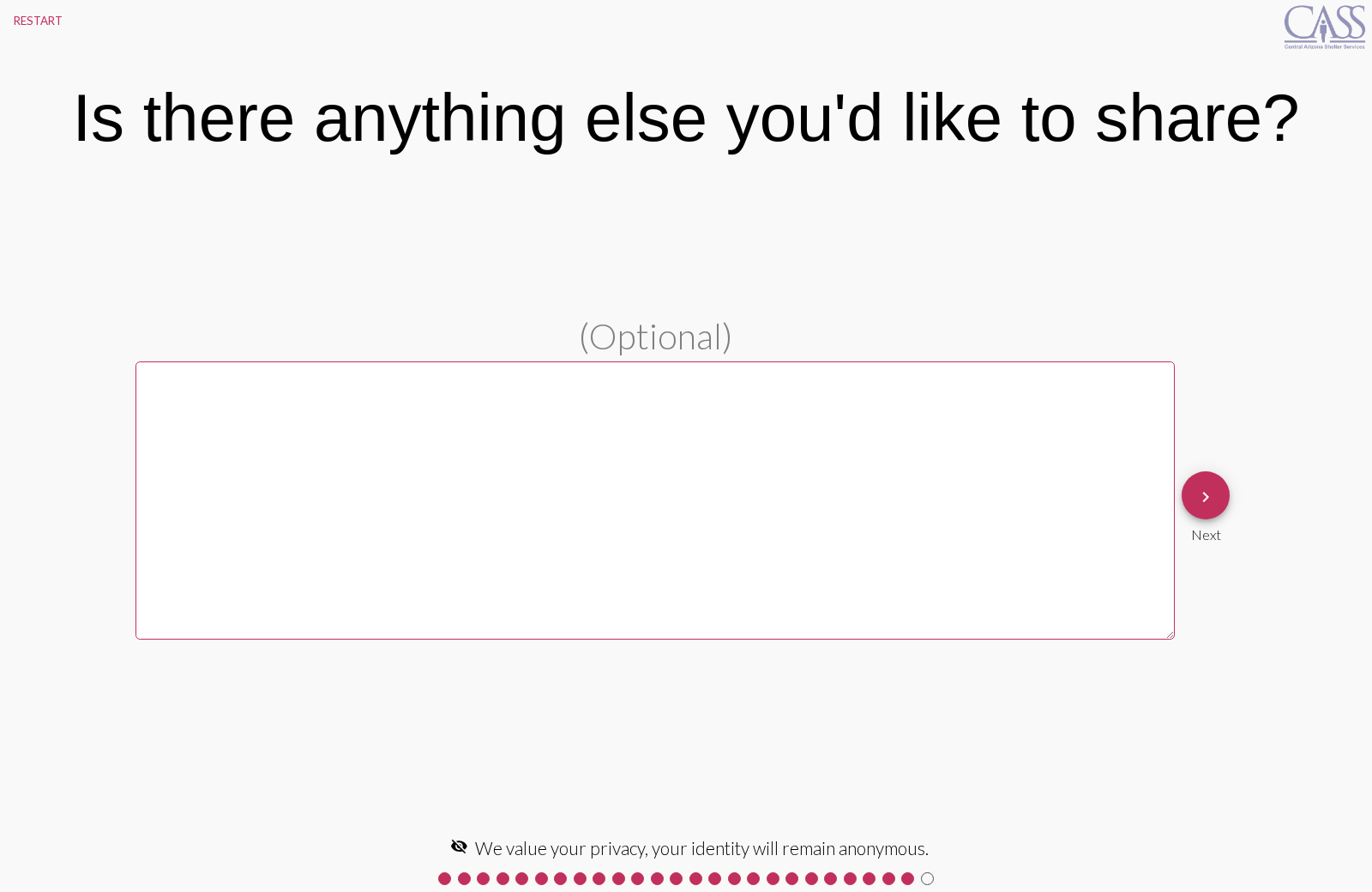
click at [1197, 495] on mat-icon "keyboard_arrow_right" at bounding box center [1206, 497] width 21 height 21
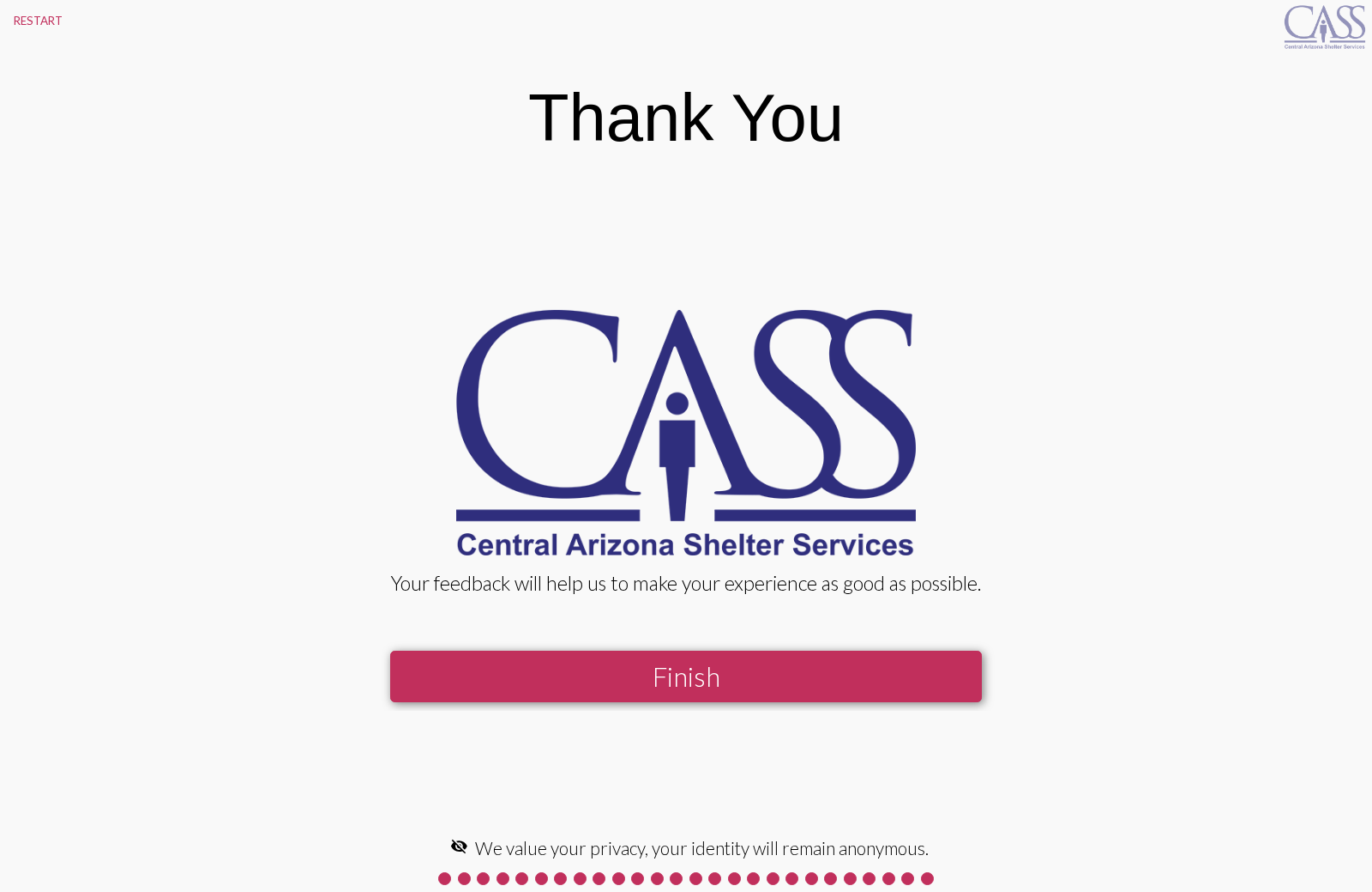
click at [670, 672] on button "Finish" at bounding box center [686, 676] width 592 height 52
